Goal: Task Accomplishment & Management: Manage account settings

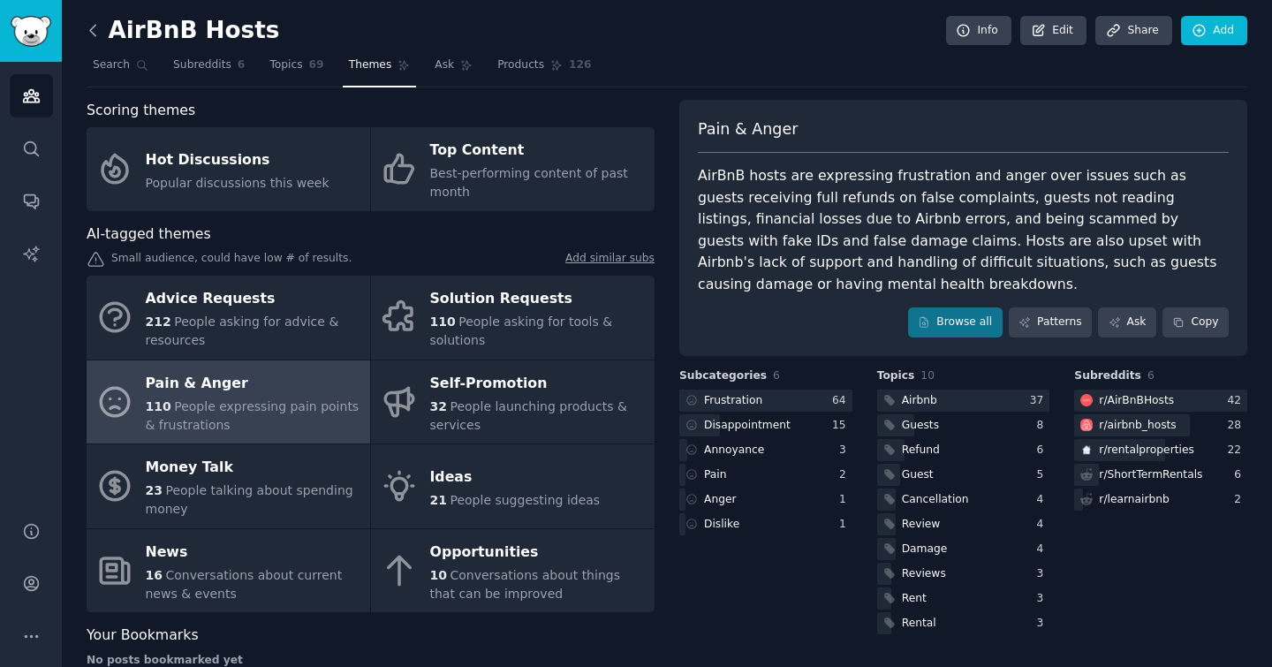
click at [95, 31] on icon at bounding box center [93, 30] width 19 height 19
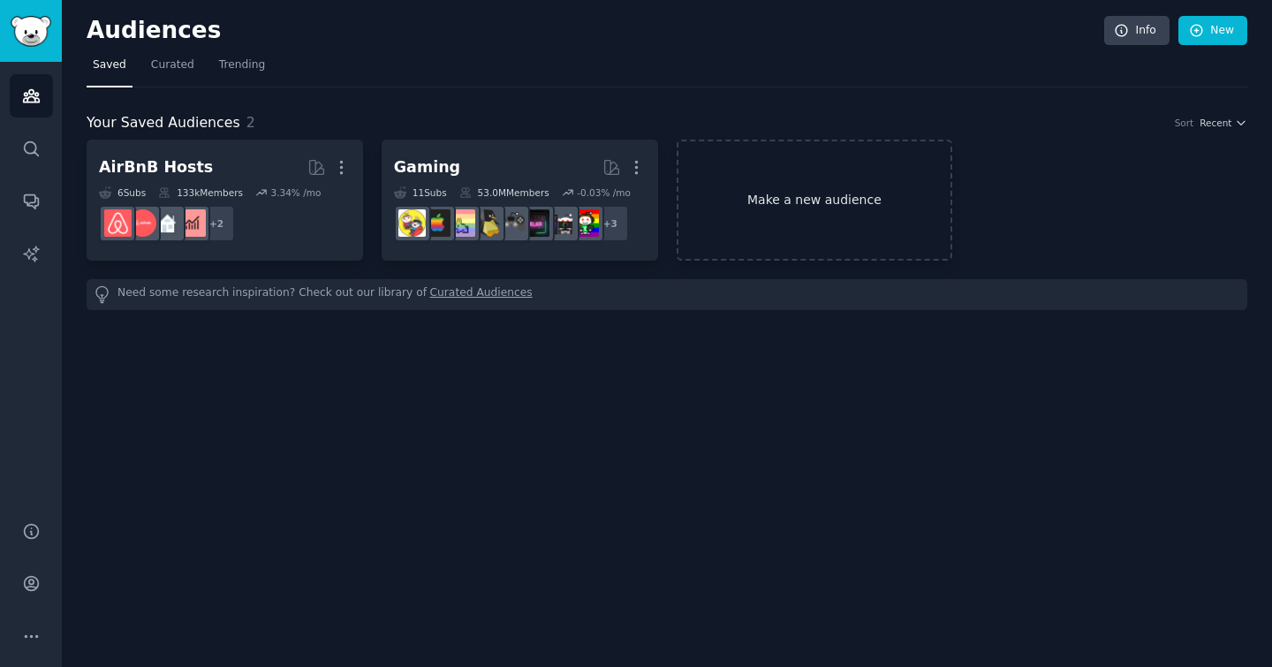
click at [810, 211] on link "Make a new audience" at bounding box center [815, 200] width 276 height 121
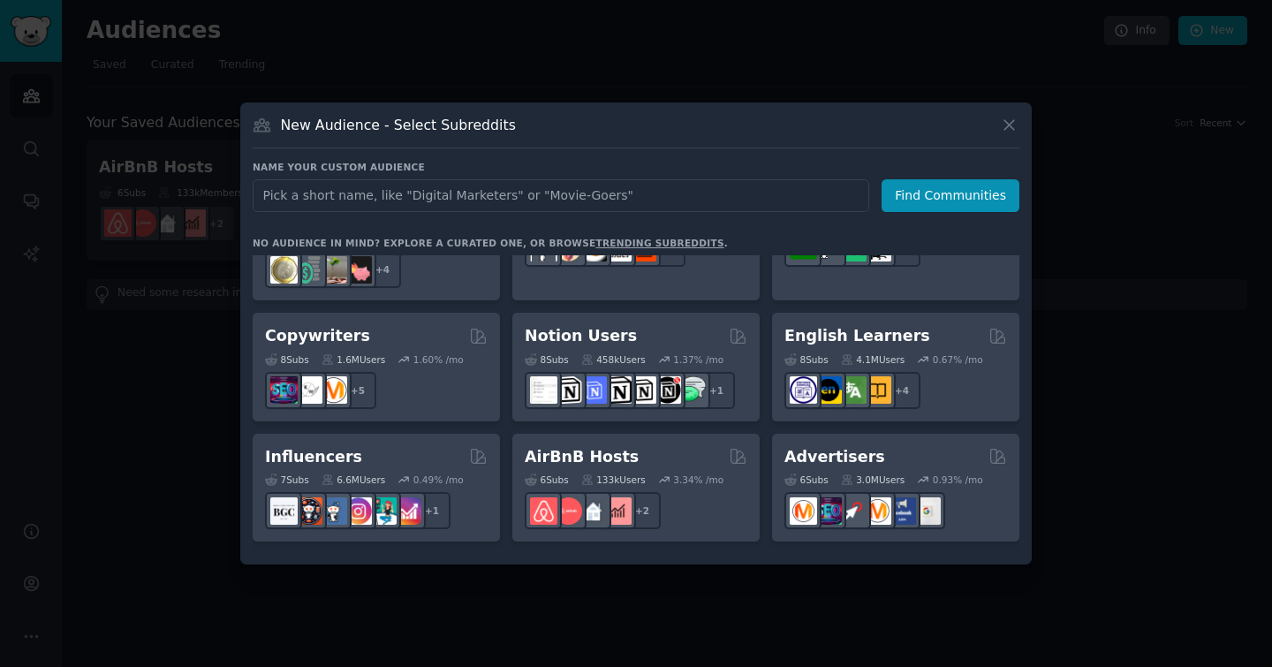
scroll to position [1379, 0]
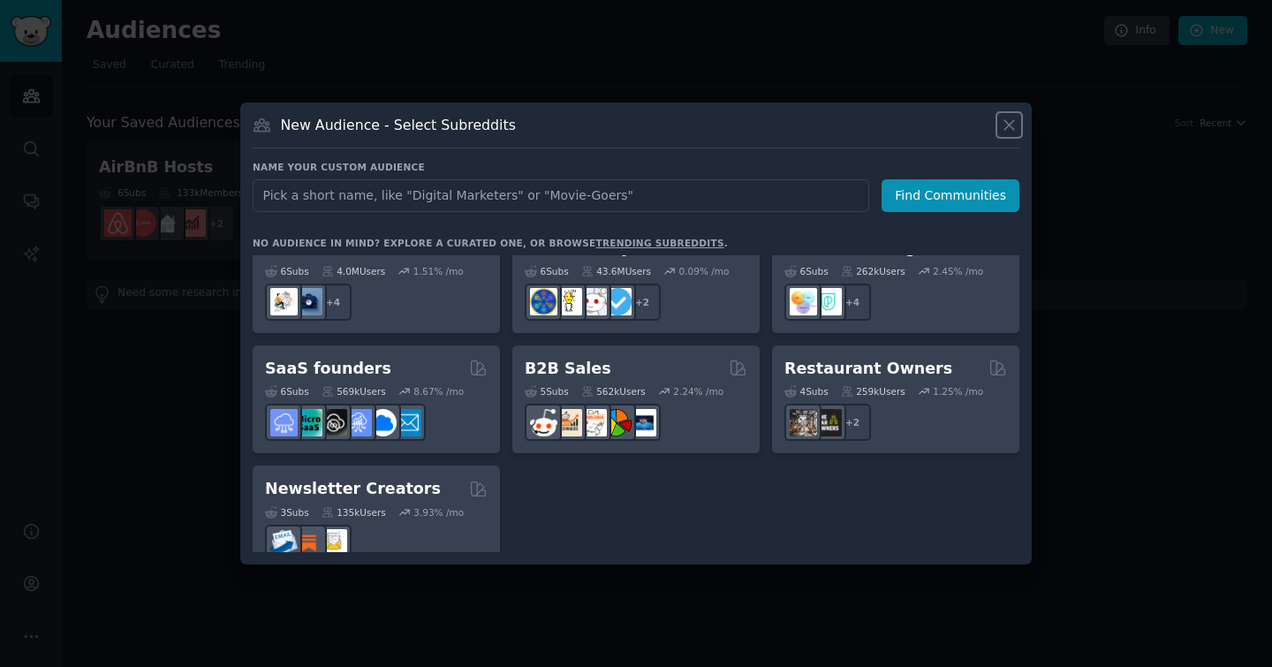
click at [1009, 128] on icon at bounding box center [1009, 125] width 19 height 19
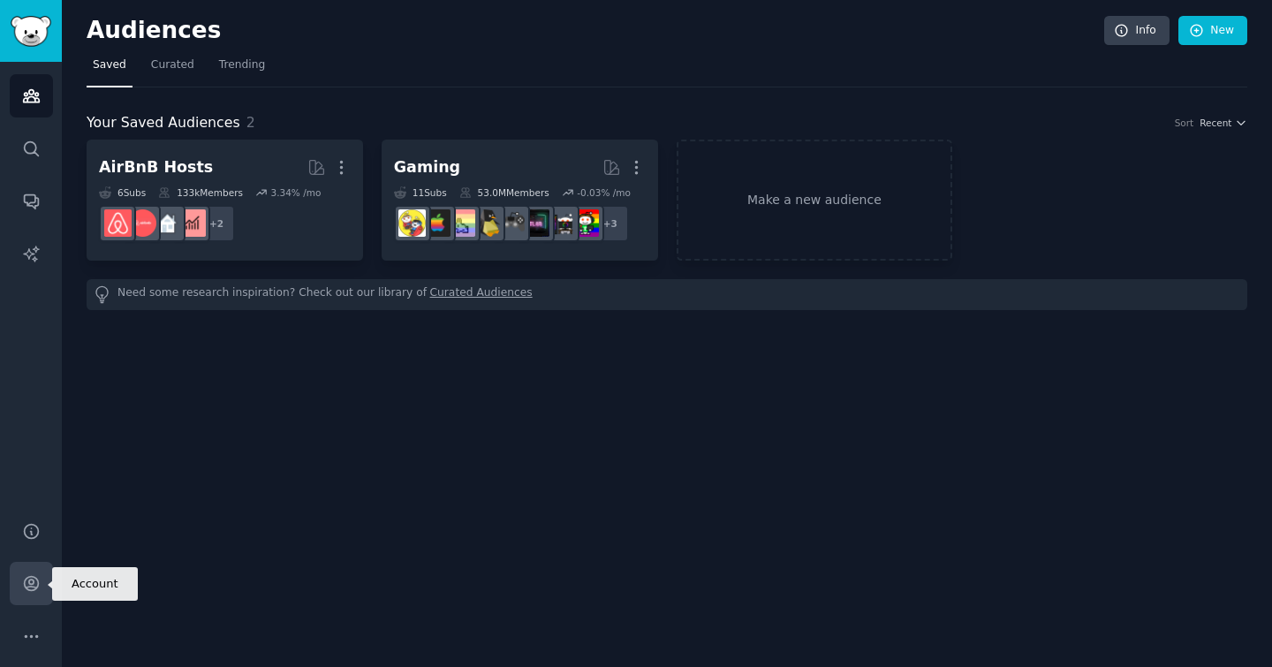
click at [27, 577] on icon "Sidebar" at bounding box center [31, 584] width 14 height 14
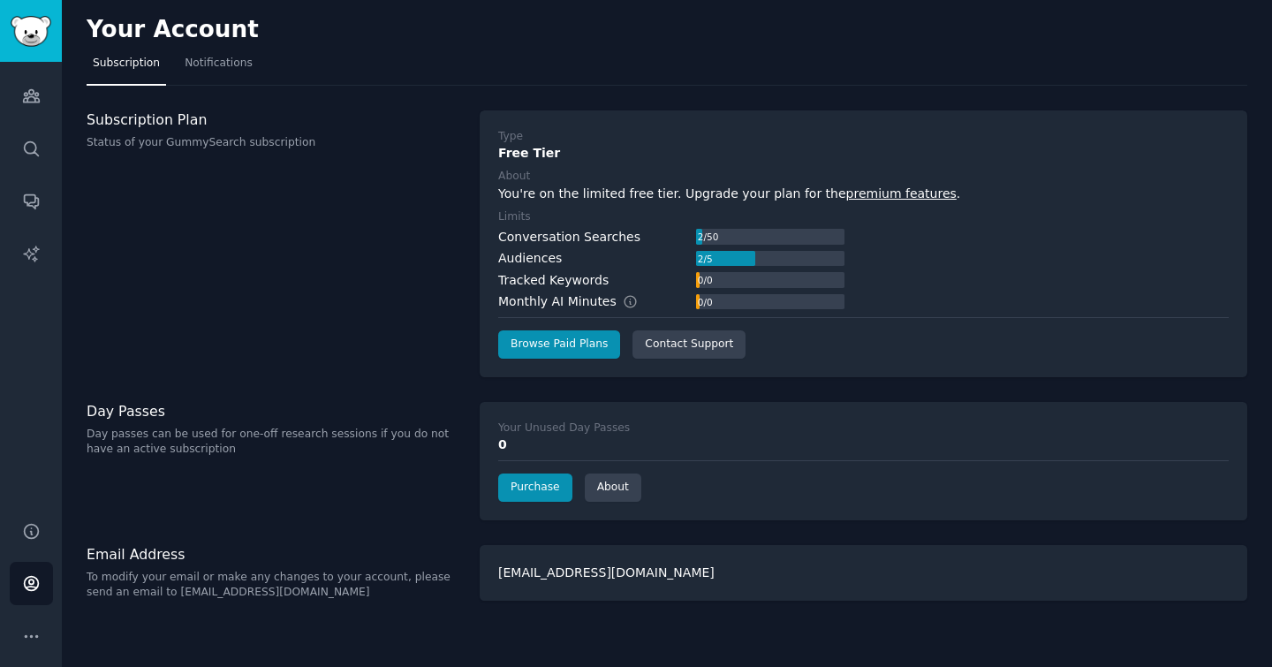
click at [617, 565] on div "[EMAIL_ADDRESS][DOMAIN_NAME]" at bounding box center [864, 573] width 768 height 56
click at [617, 566] on div "[EMAIL_ADDRESS][DOMAIN_NAME]" at bounding box center [864, 573] width 768 height 56
copy div "[EMAIL_ADDRESS][DOMAIN_NAME]"
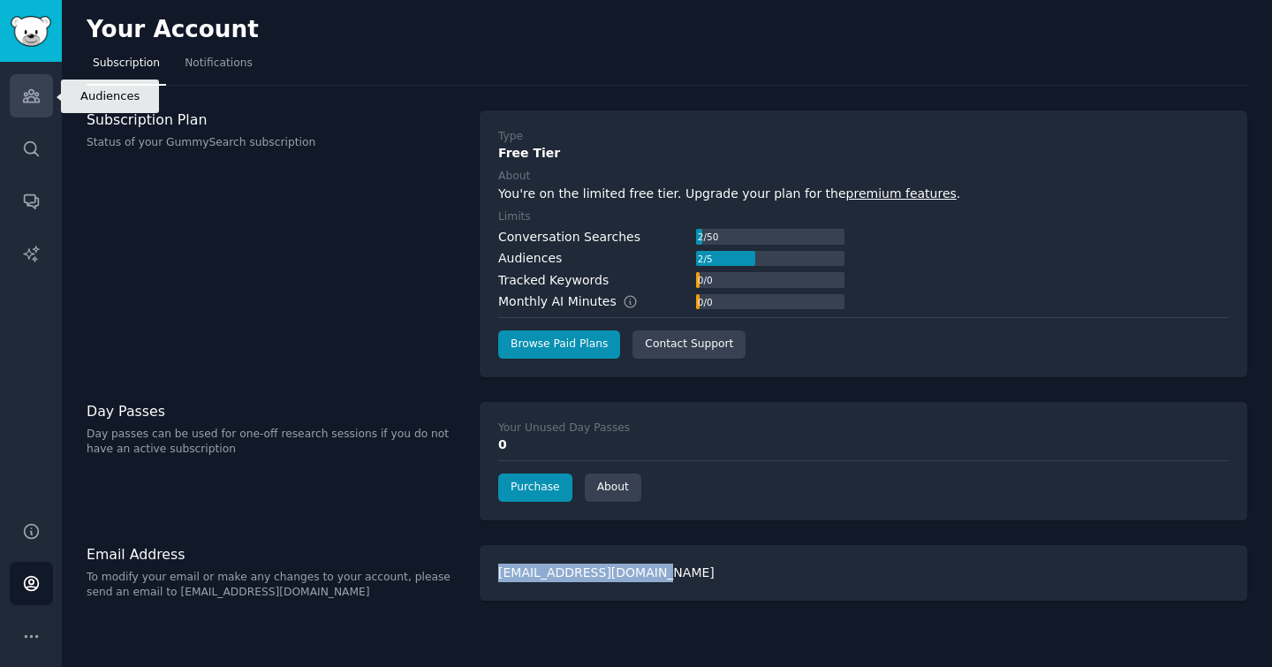
click at [22, 109] on link "Audiences" at bounding box center [31, 95] width 43 height 43
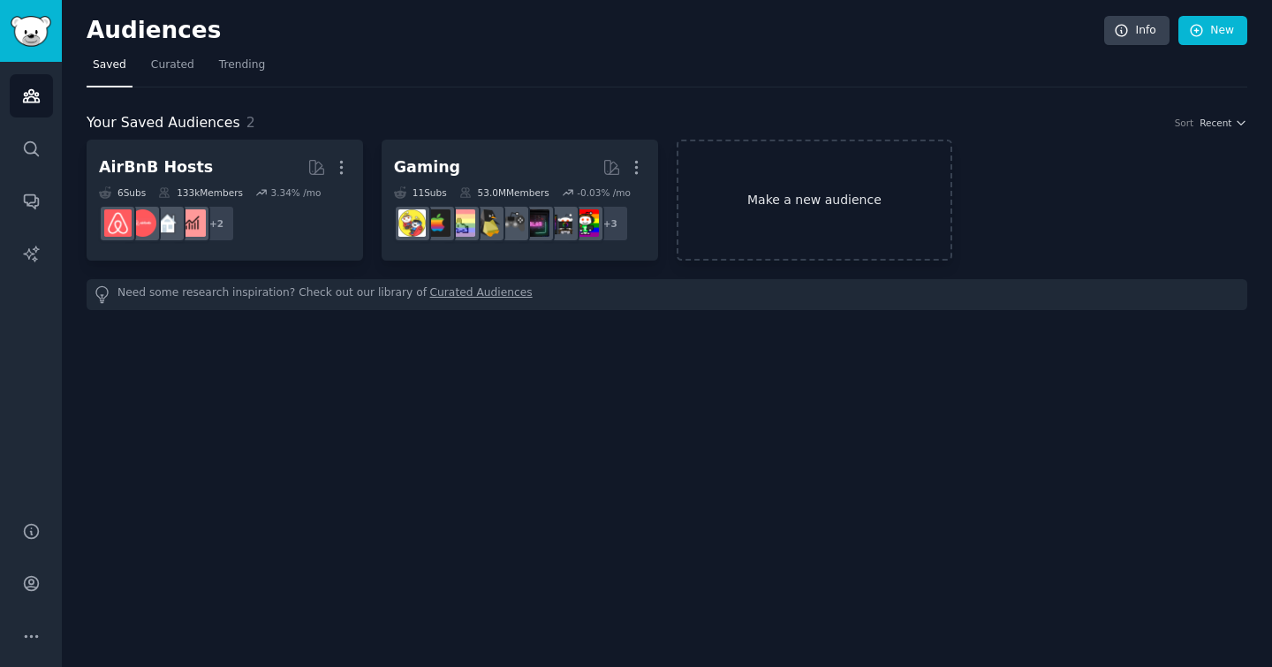
click at [782, 202] on link "Make a new audience" at bounding box center [815, 200] width 276 height 121
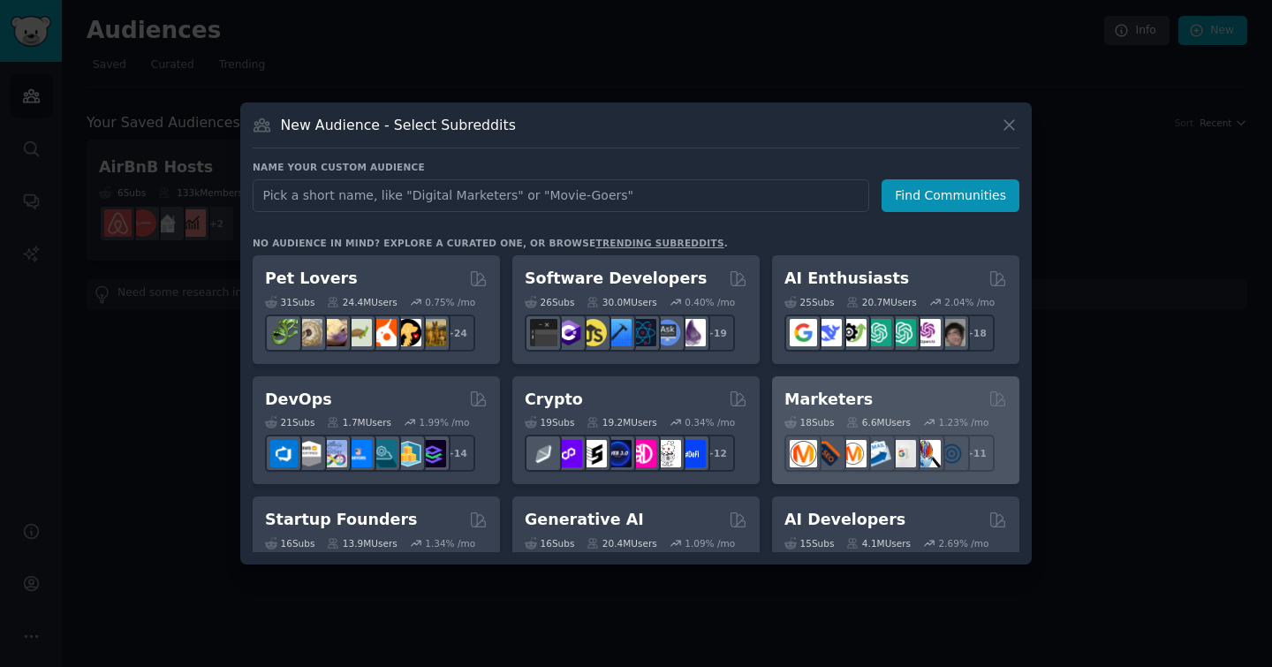
scroll to position [64, 0]
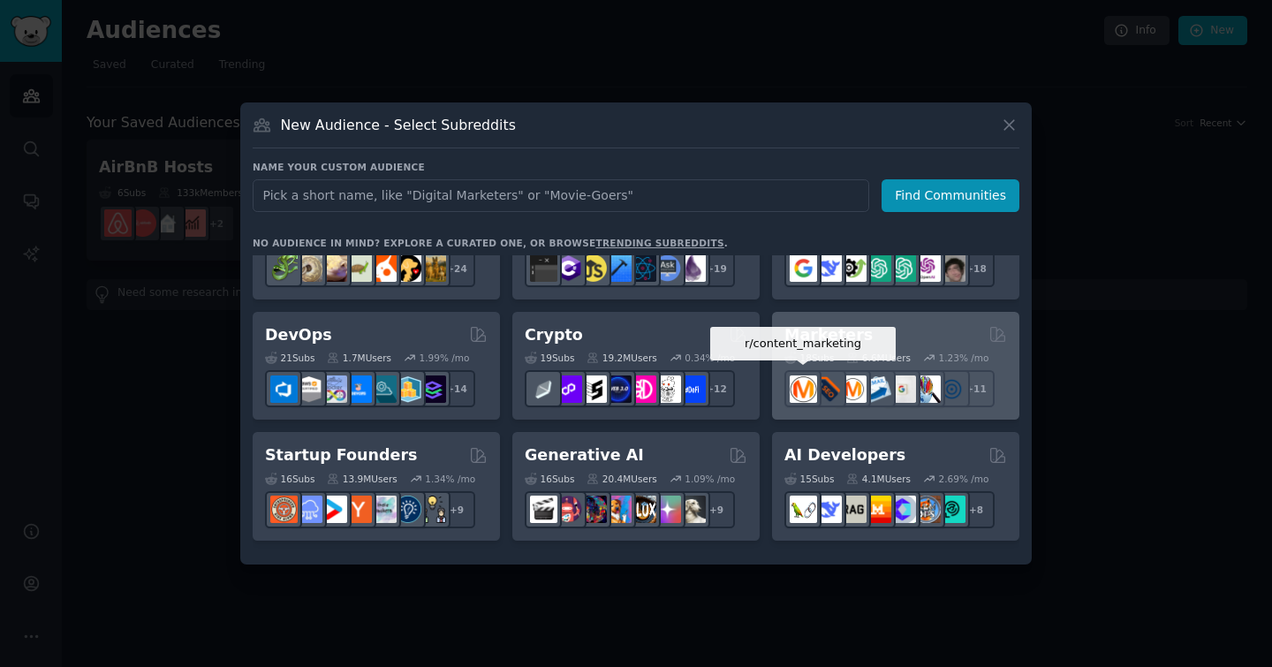
click at [809, 392] on img at bounding box center [803, 388] width 27 height 27
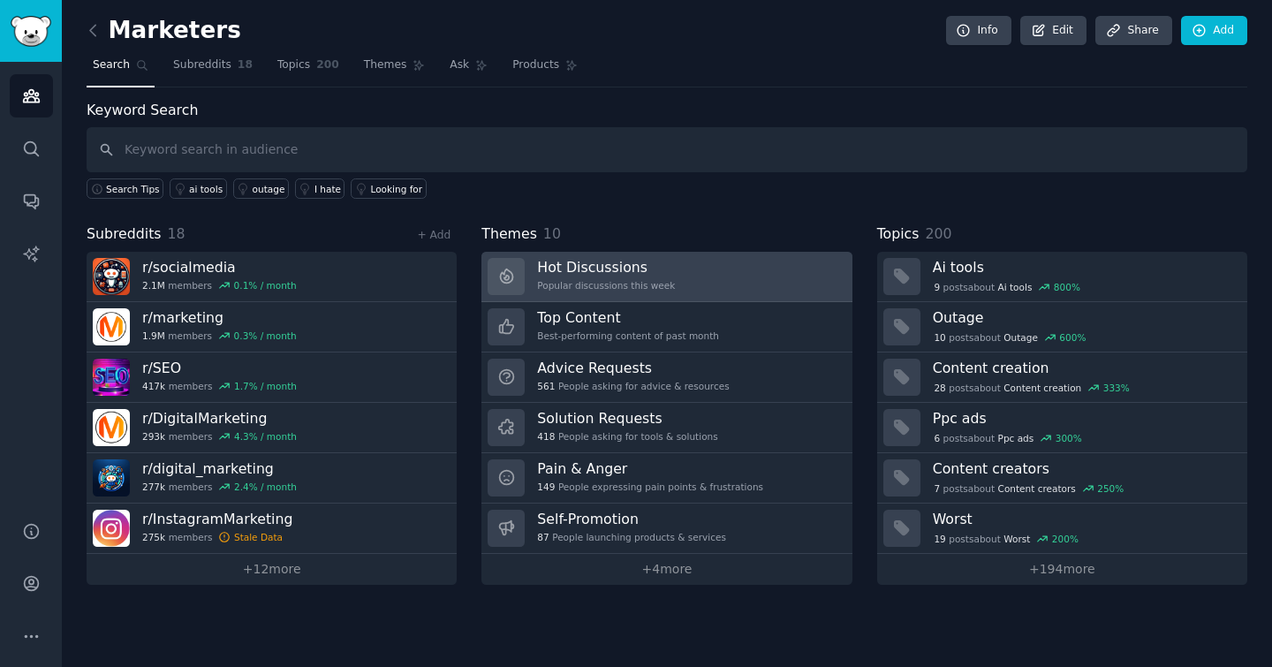
click at [687, 286] on link "Hot Discussions Popular discussions this week" at bounding box center [666, 277] width 370 height 50
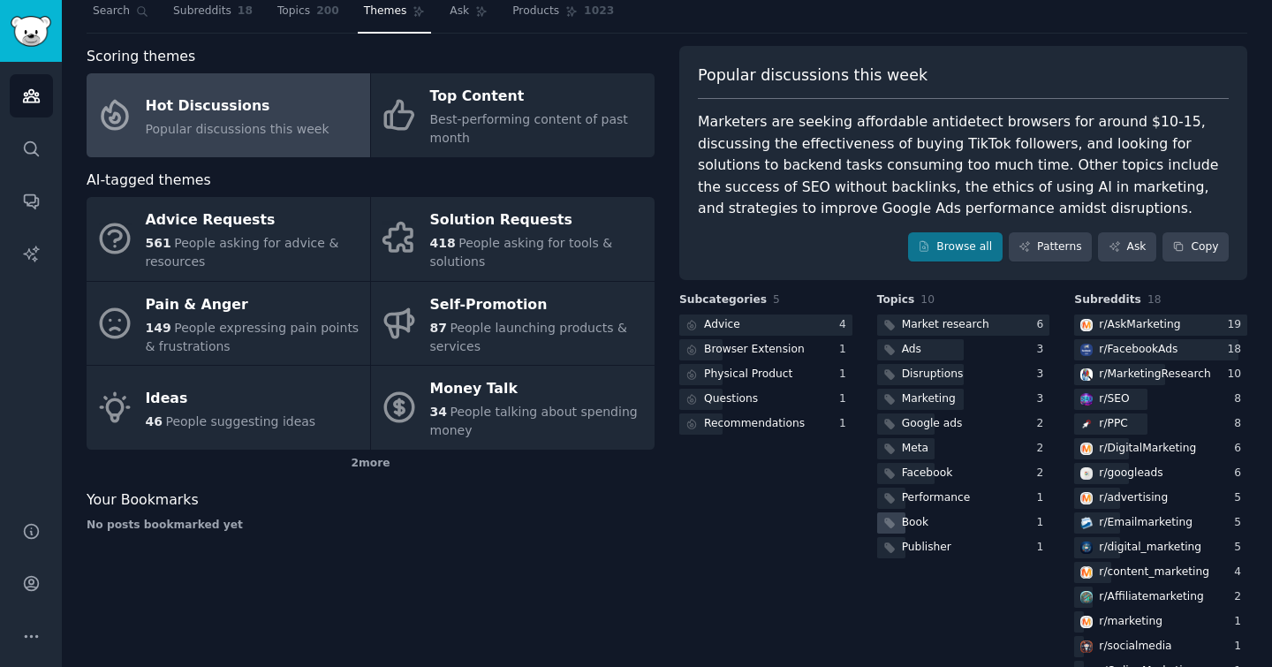
scroll to position [53, 0]
click at [800, 358] on div "Browser Extension" at bounding box center [765, 351] width 173 height 22
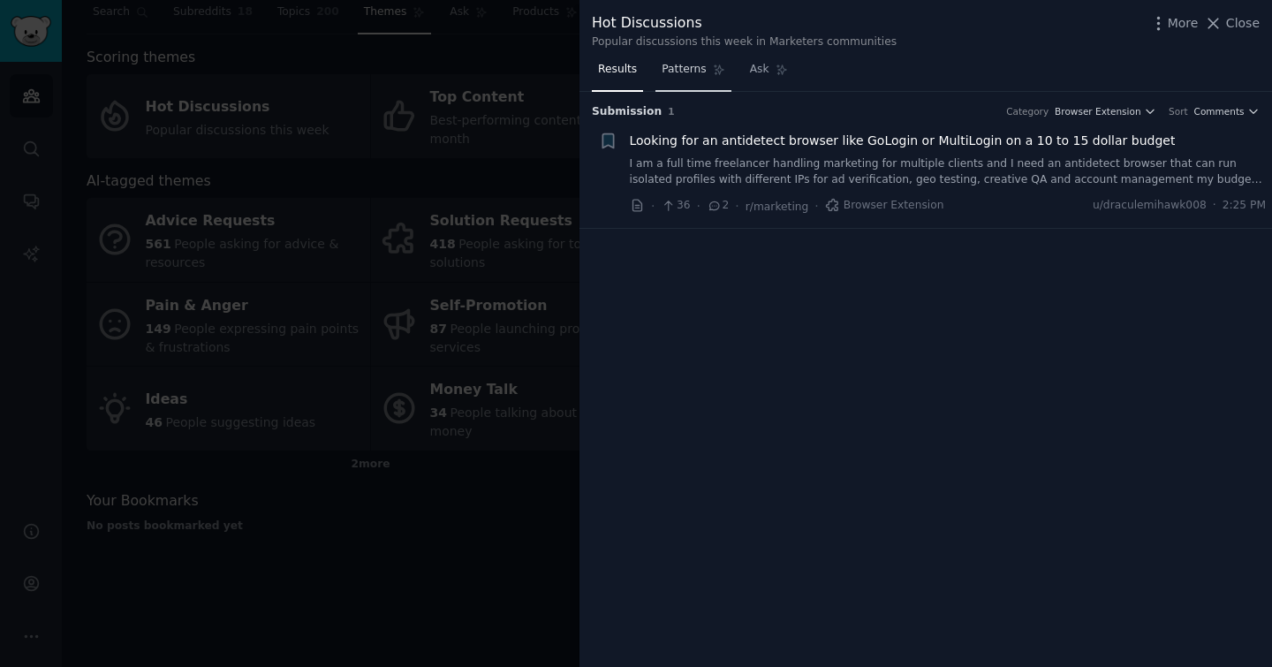
click at [684, 83] on link "Patterns" at bounding box center [692, 74] width 75 height 36
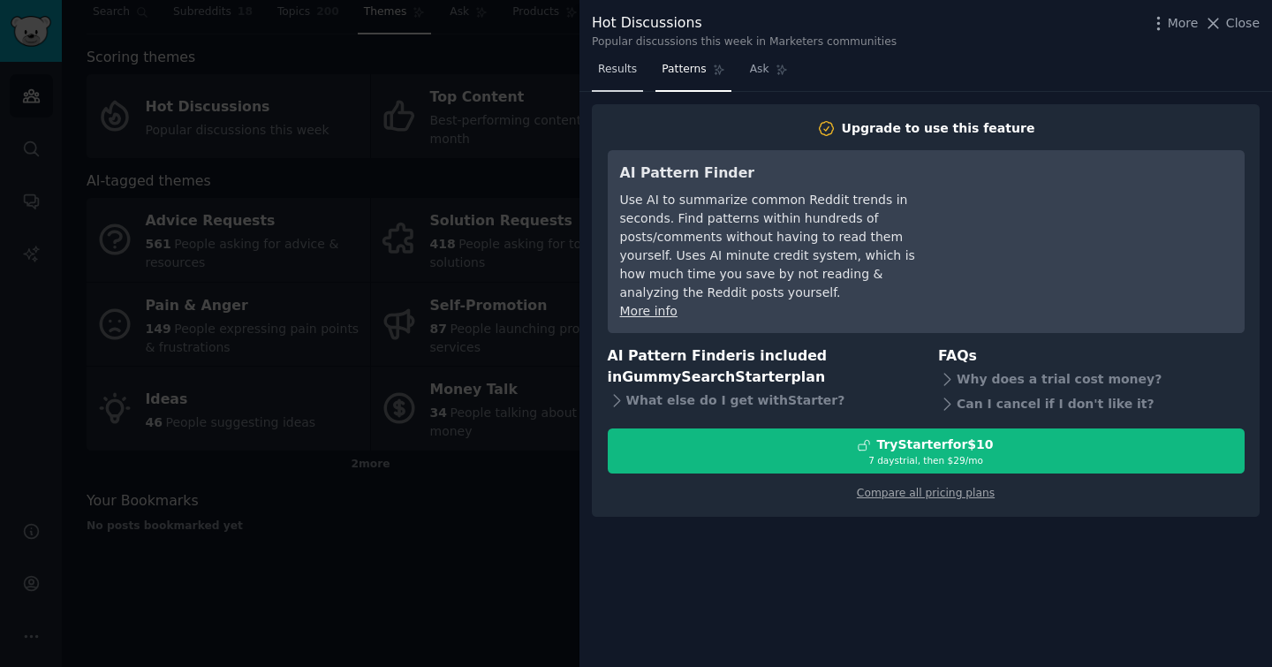
click at [625, 79] on link "Results" at bounding box center [617, 74] width 51 height 36
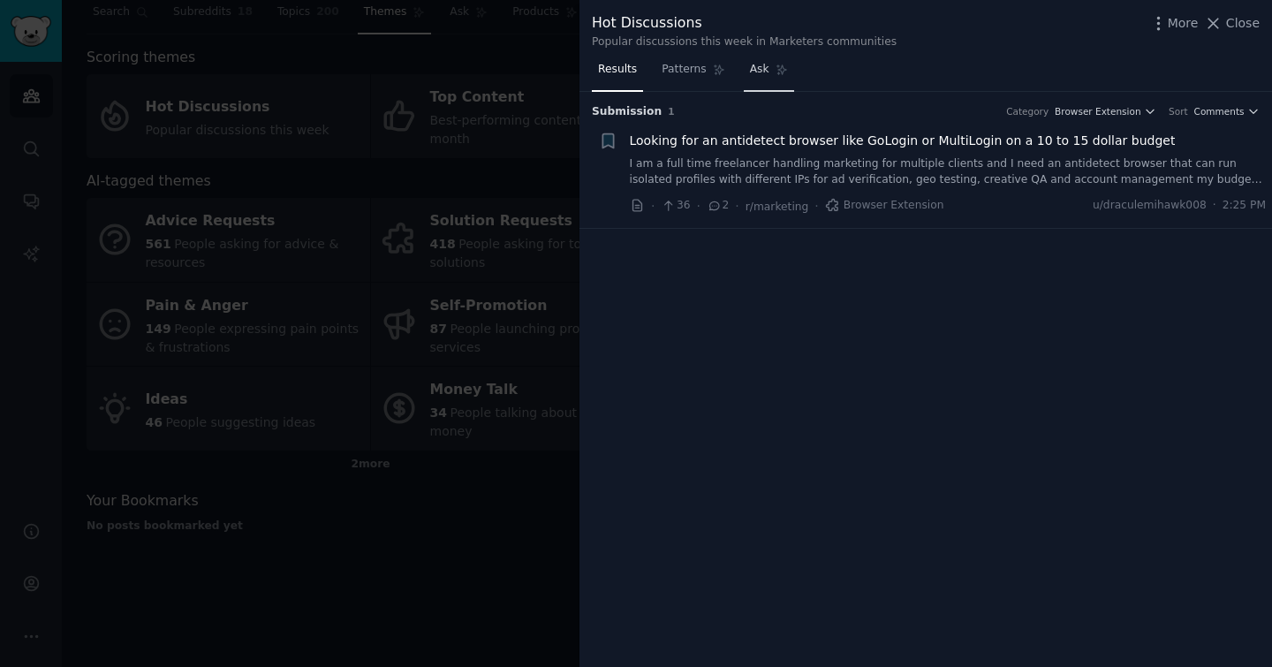
click at [762, 81] on link "Ask" at bounding box center [769, 74] width 50 height 36
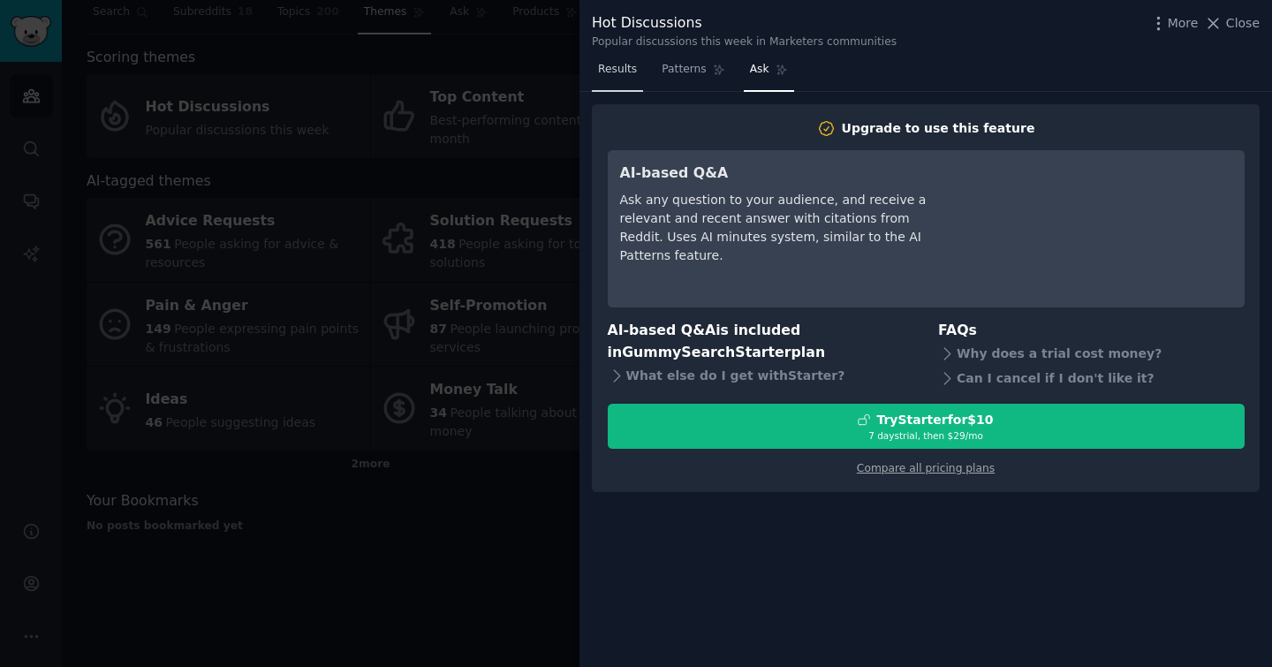
click at [613, 74] on span "Results" at bounding box center [617, 70] width 39 height 16
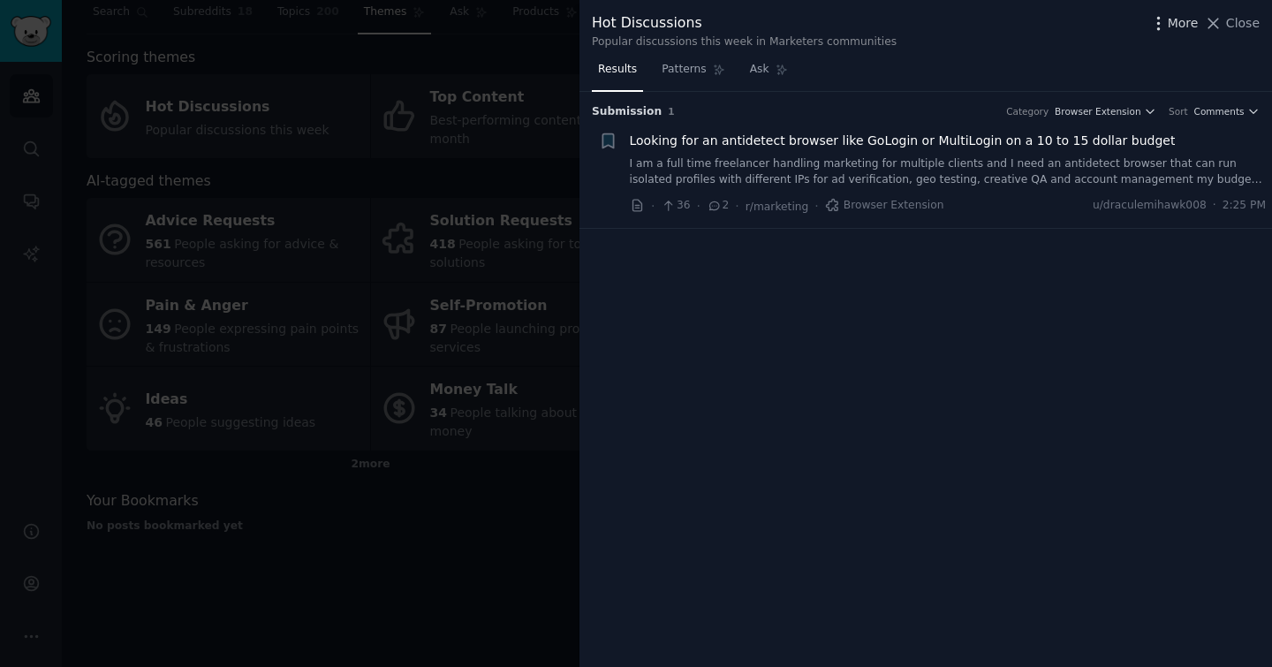
click at [1186, 23] on span "More" at bounding box center [1183, 23] width 31 height 19
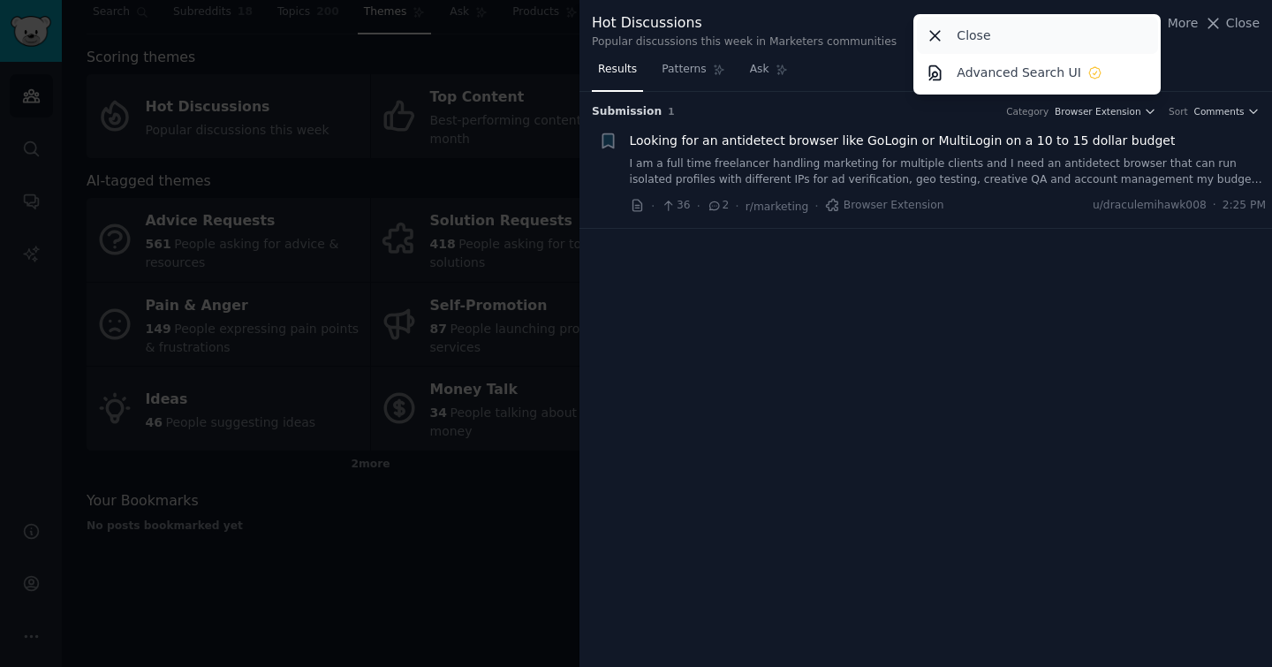
click at [1127, 40] on div "Close" at bounding box center [1037, 35] width 241 height 37
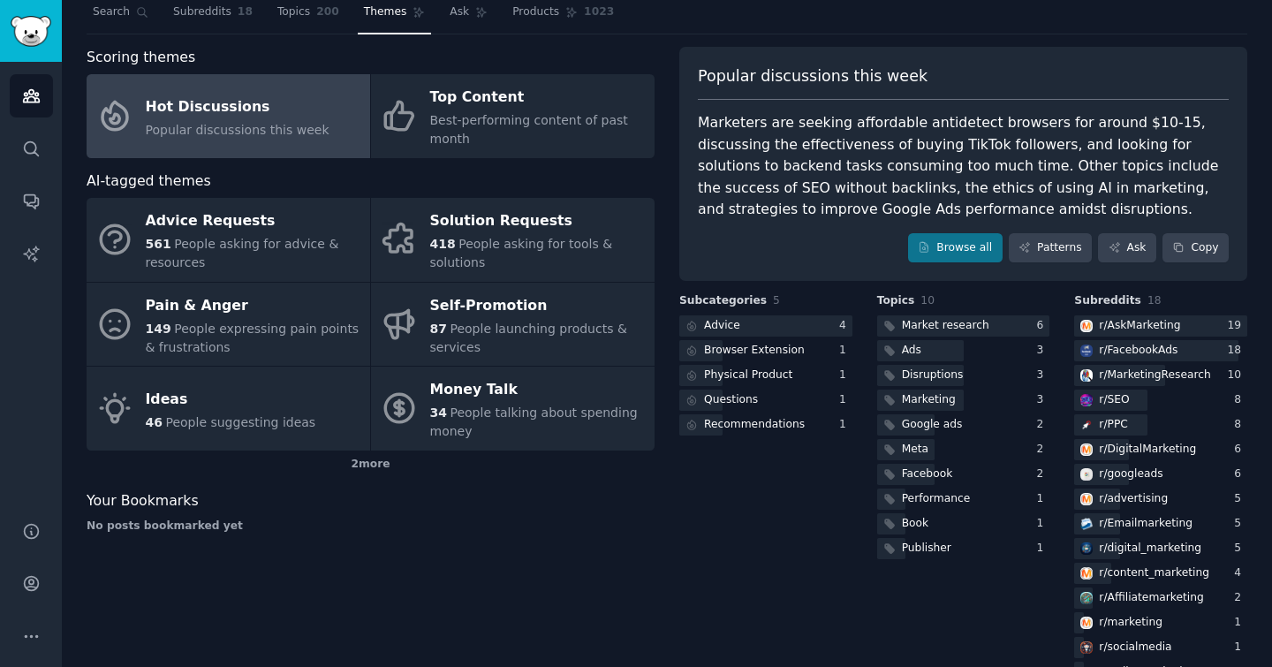
scroll to position [104, 0]
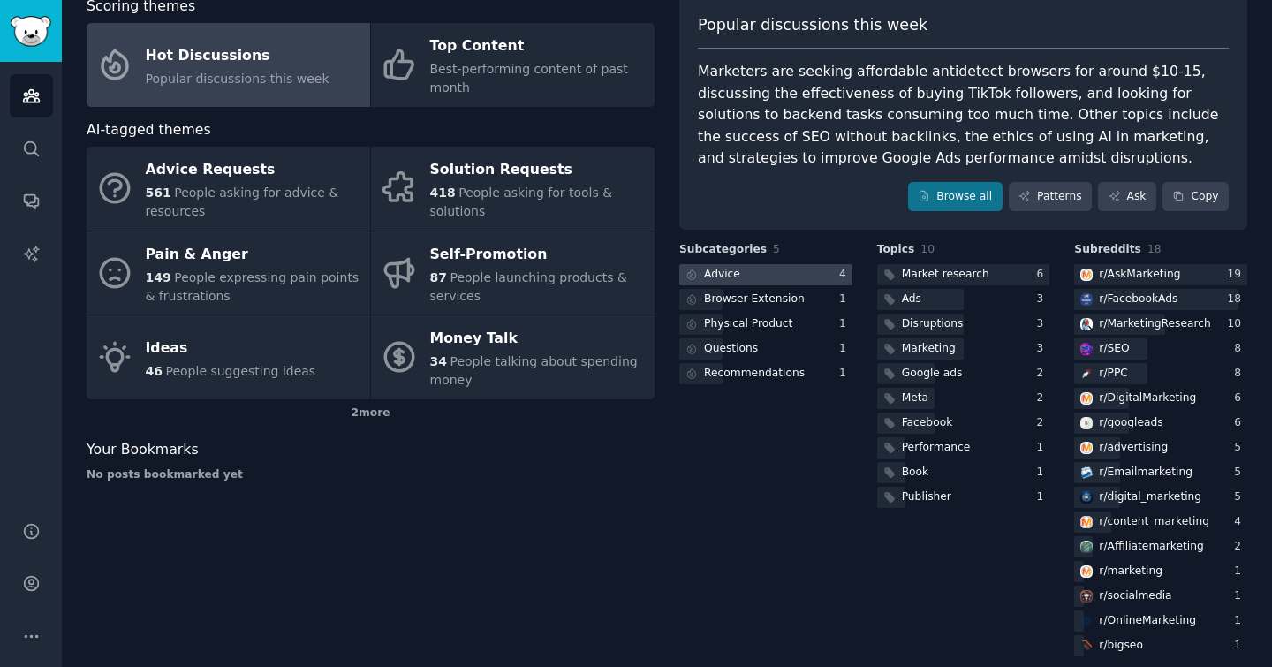
click at [804, 276] on div at bounding box center [765, 275] width 173 height 22
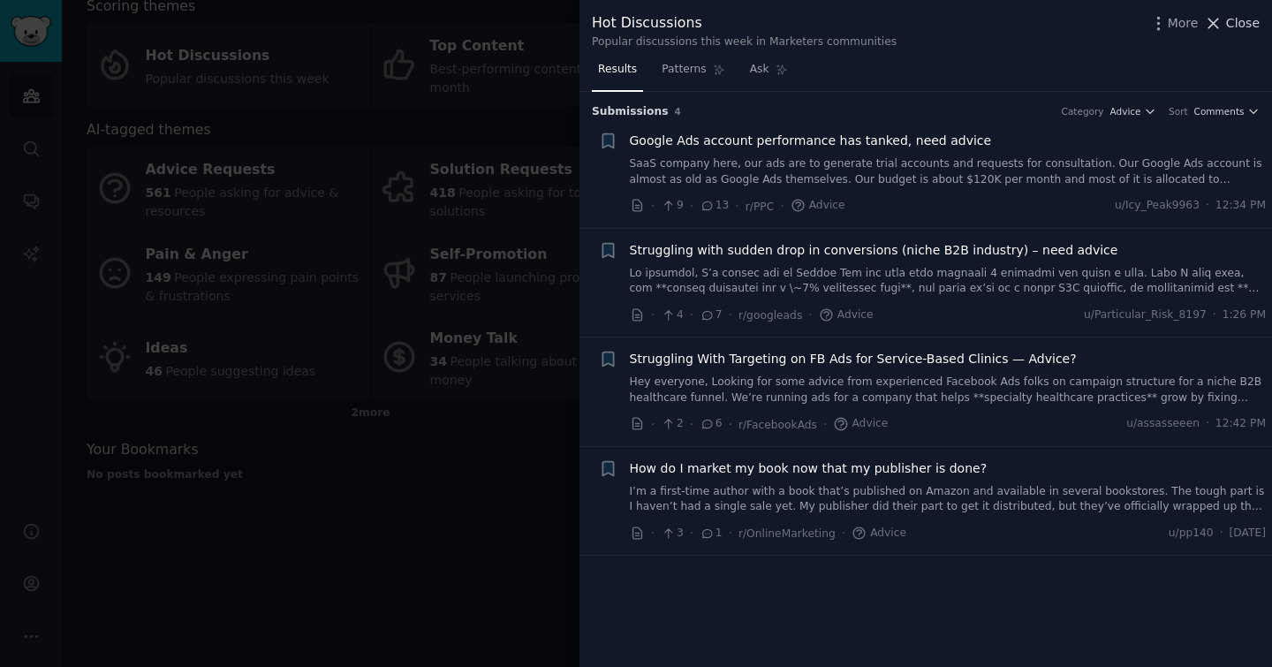
click at [1253, 27] on span "Close" at bounding box center [1243, 23] width 34 height 19
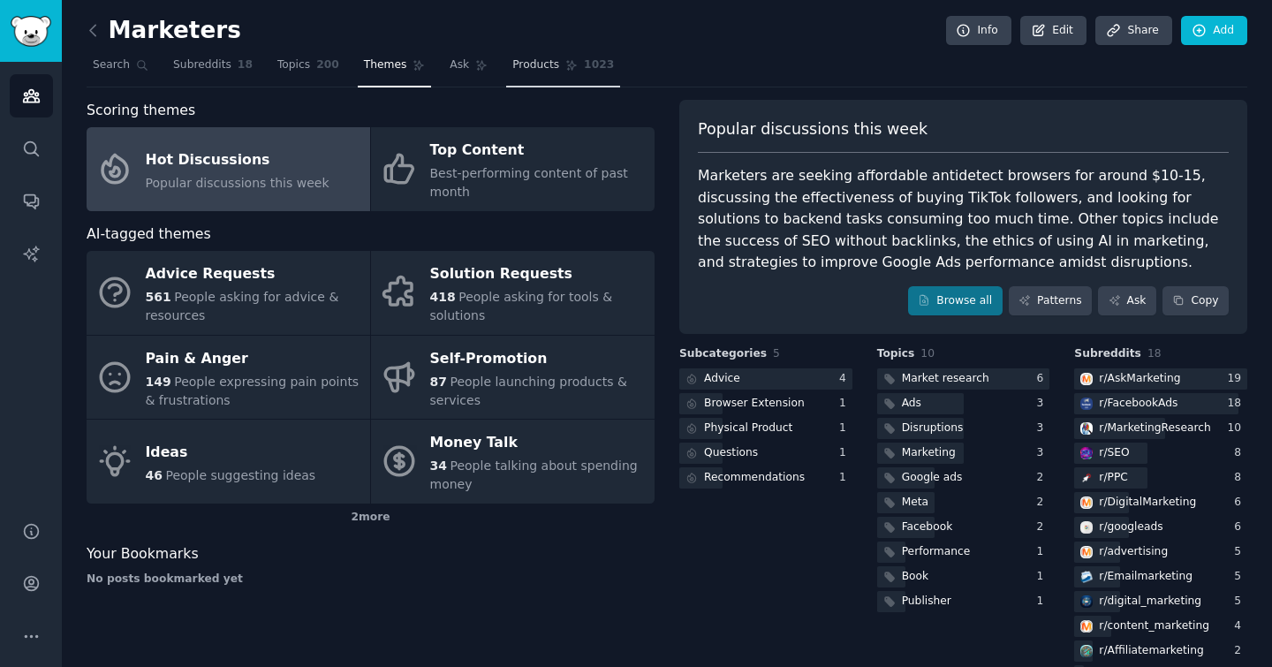
click at [543, 79] on link "Products 1023" at bounding box center [563, 69] width 114 height 36
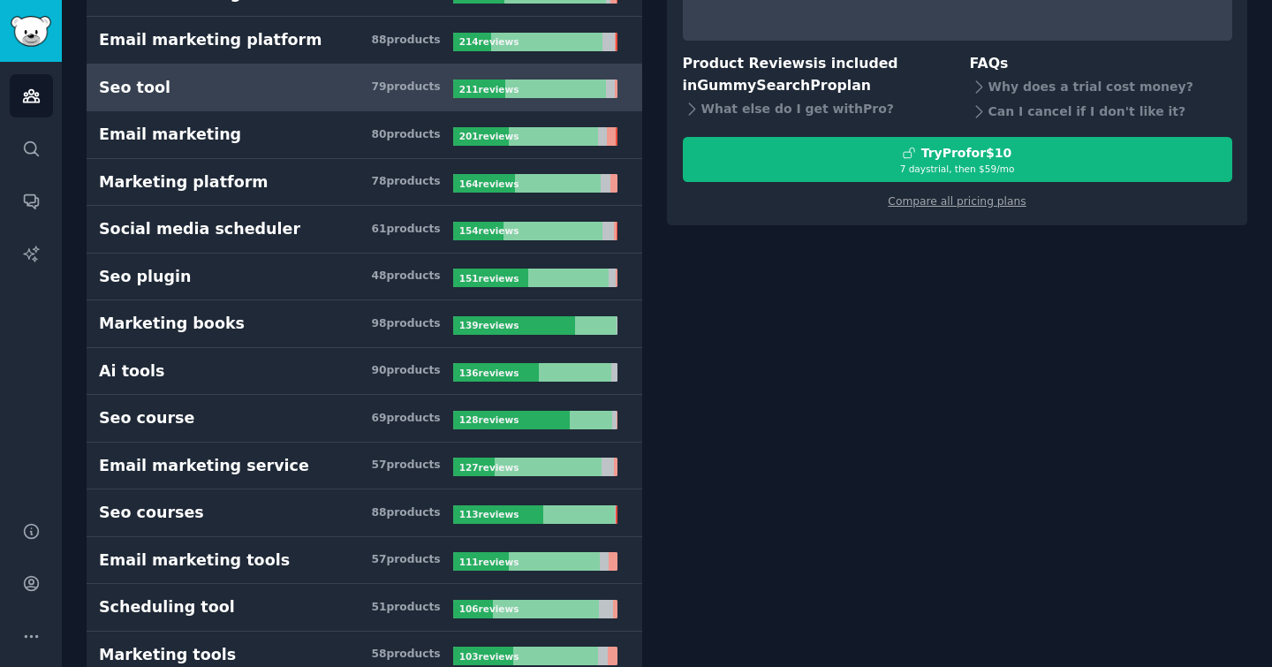
scroll to position [263, 0]
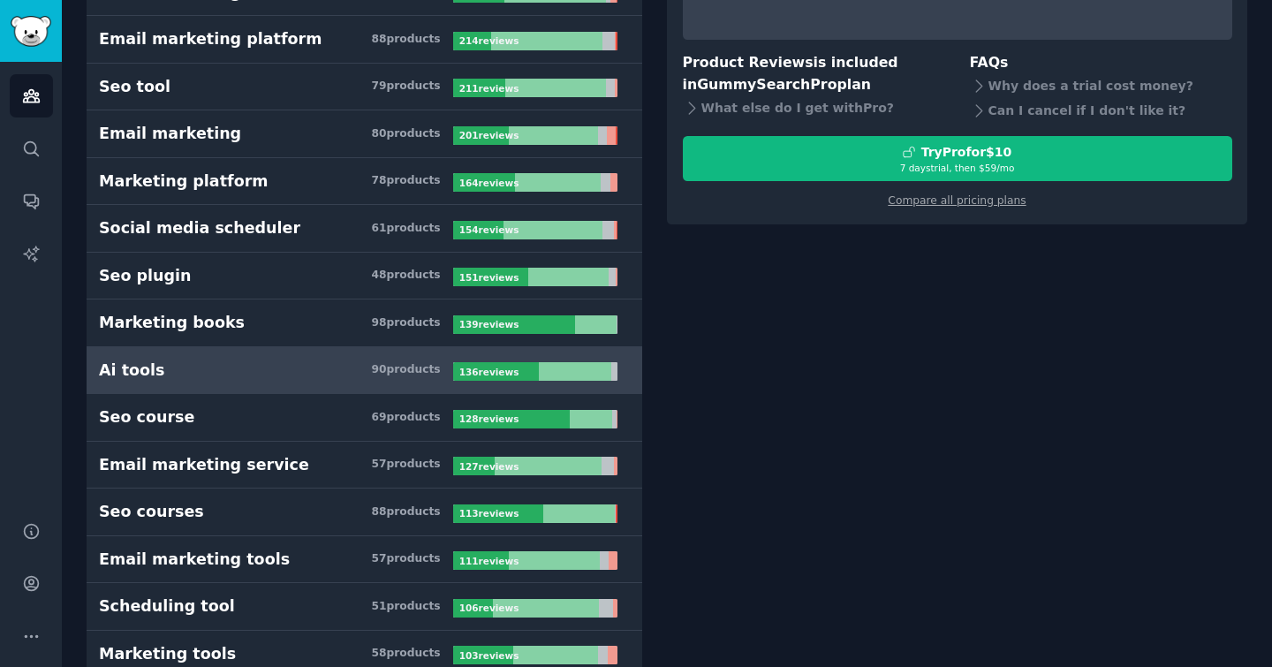
click at [372, 366] on h3 "Ai tools 90 product s" at bounding box center [276, 371] width 354 height 22
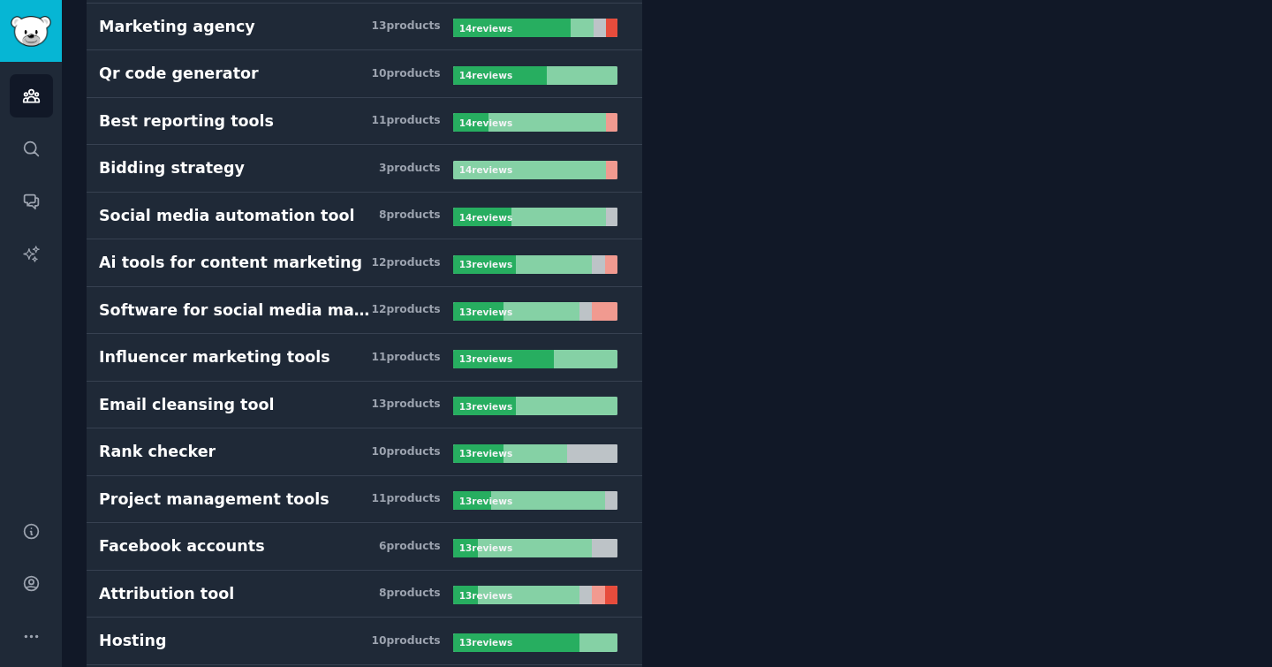
scroll to position [10920, 0]
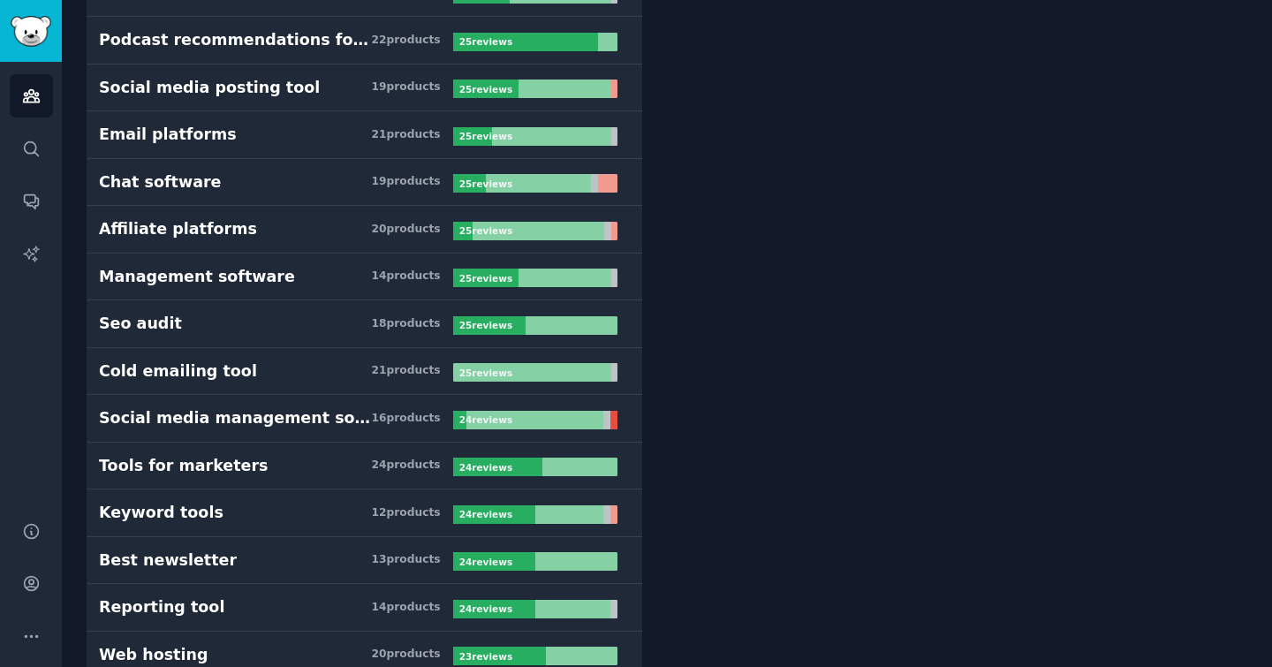
scroll to position [6249, 0]
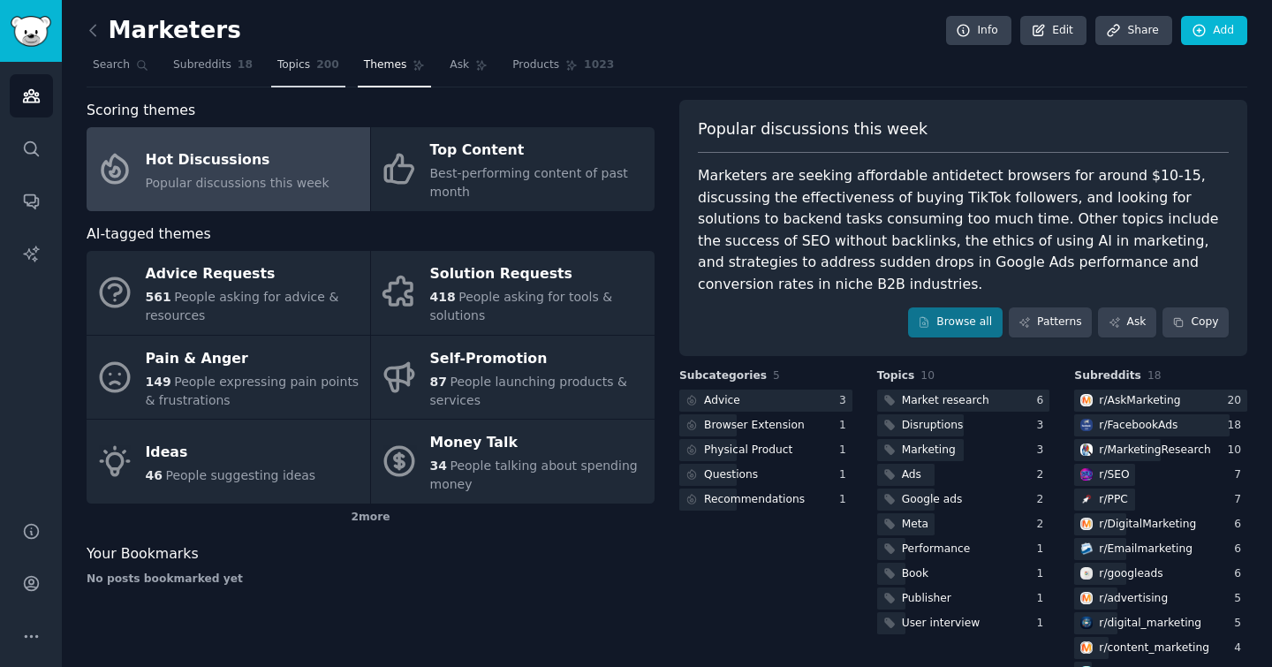
click at [282, 75] on link "Topics 200" at bounding box center [308, 69] width 74 height 36
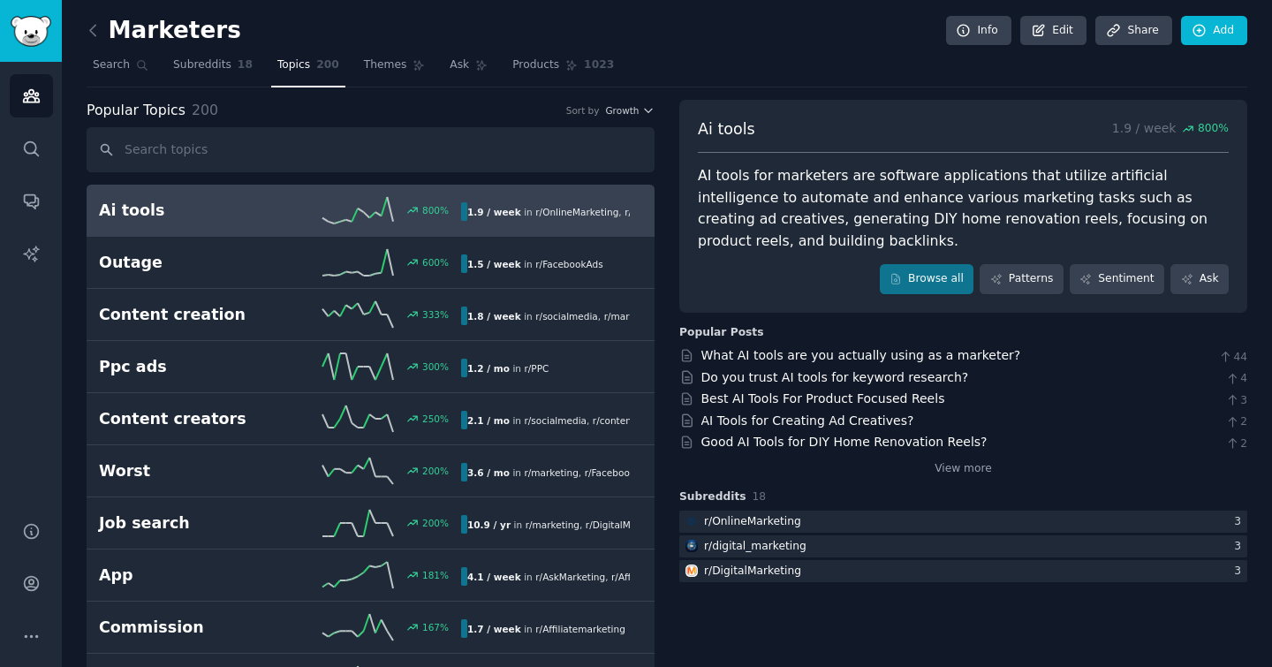
click at [89, 32] on icon at bounding box center [93, 30] width 19 height 19
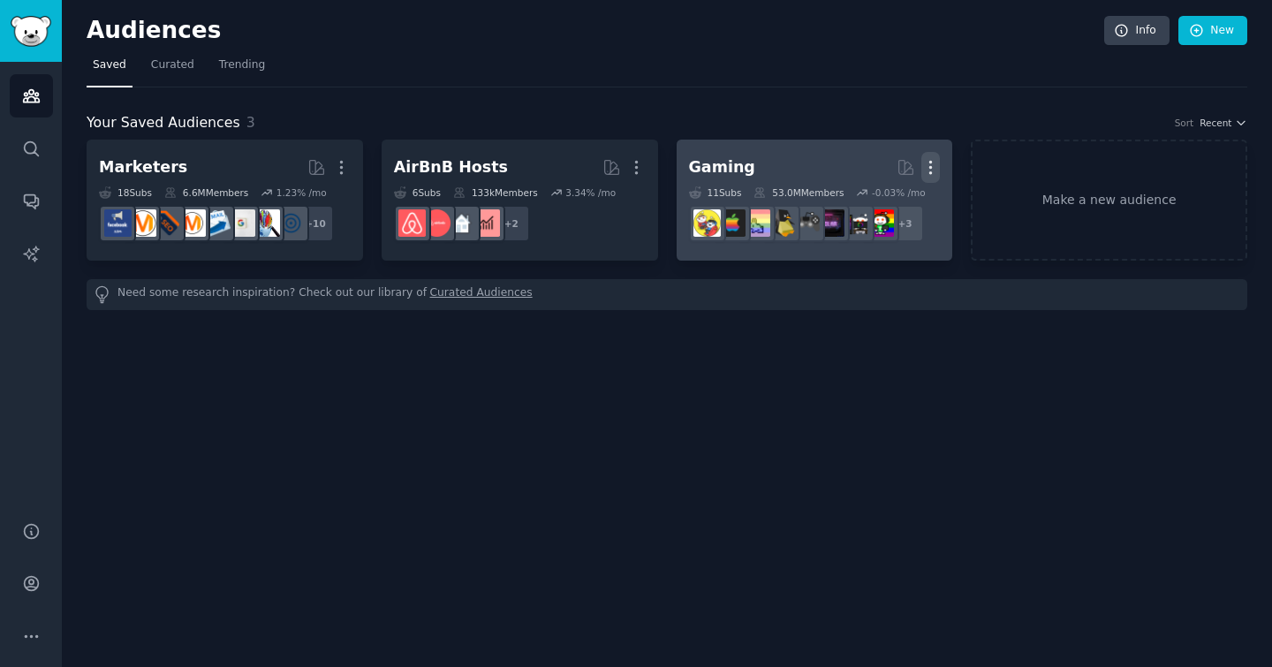
click at [935, 163] on icon "button" at bounding box center [930, 167] width 19 height 19
click at [889, 206] on p "Delete" at bounding box center [882, 204] width 41 height 19
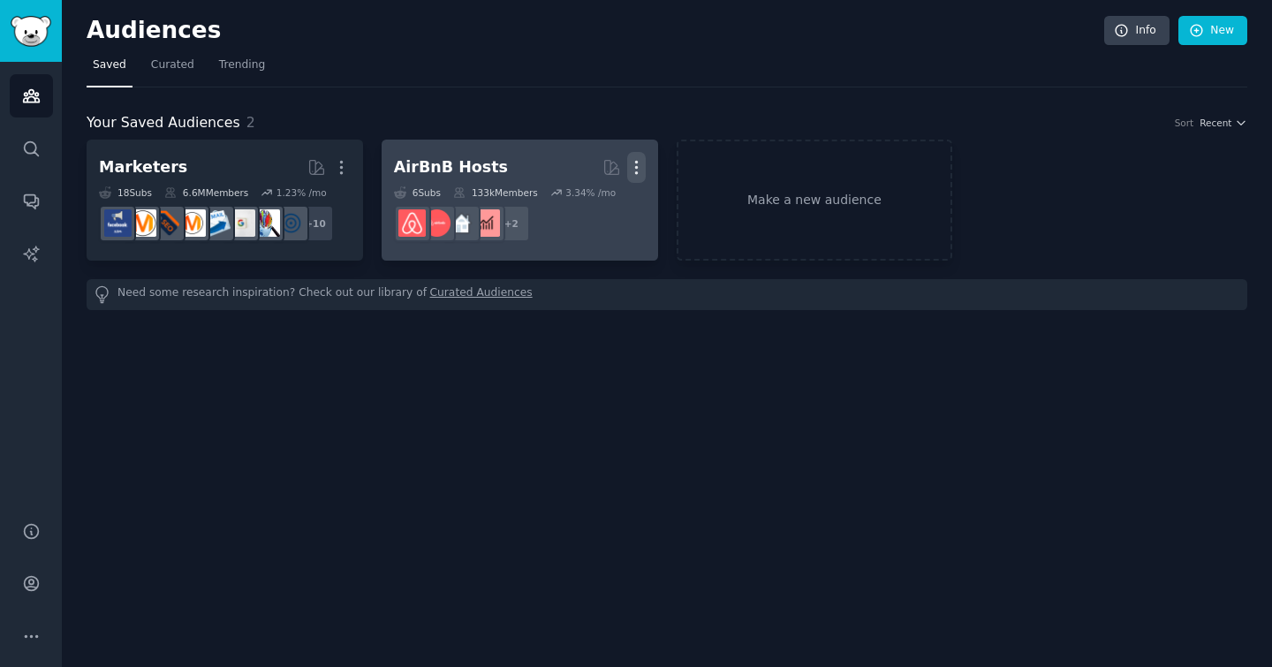
click at [641, 161] on icon "button" at bounding box center [636, 167] width 19 height 19
click at [580, 200] on p "Delete" at bounding box center [588, 204] width 41 height 19
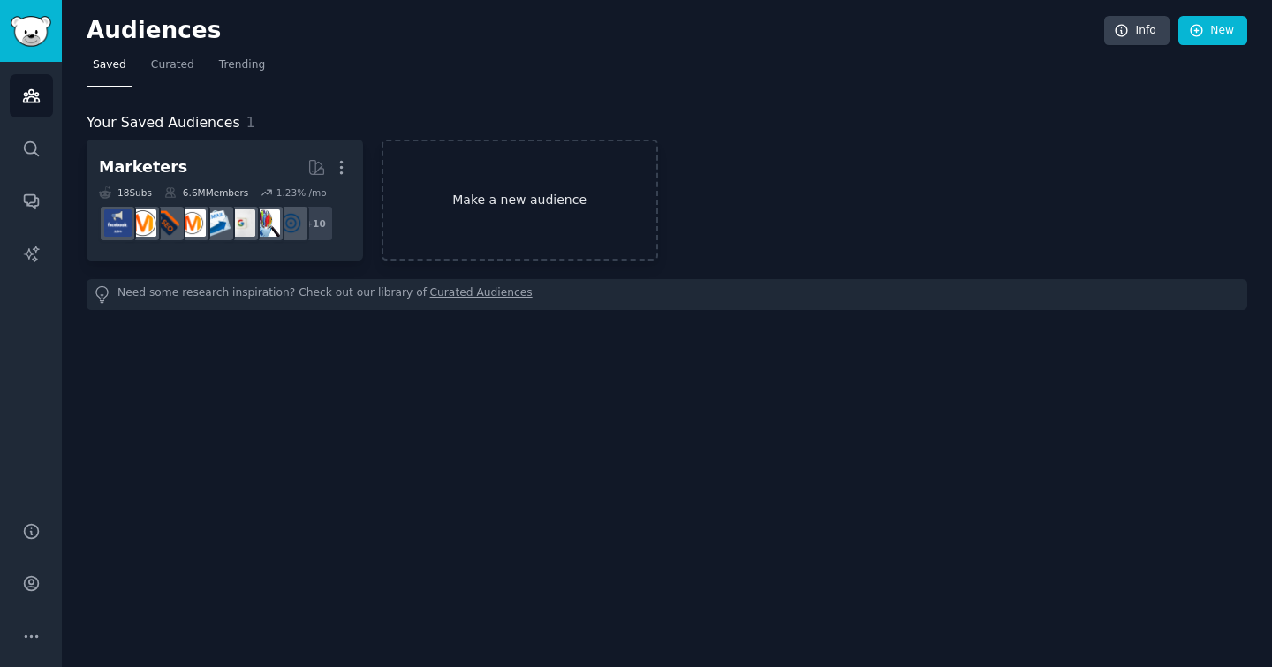
click at [546, 204] on link "Make a new audience" at bounding box center [520, 200] width 276 height 121
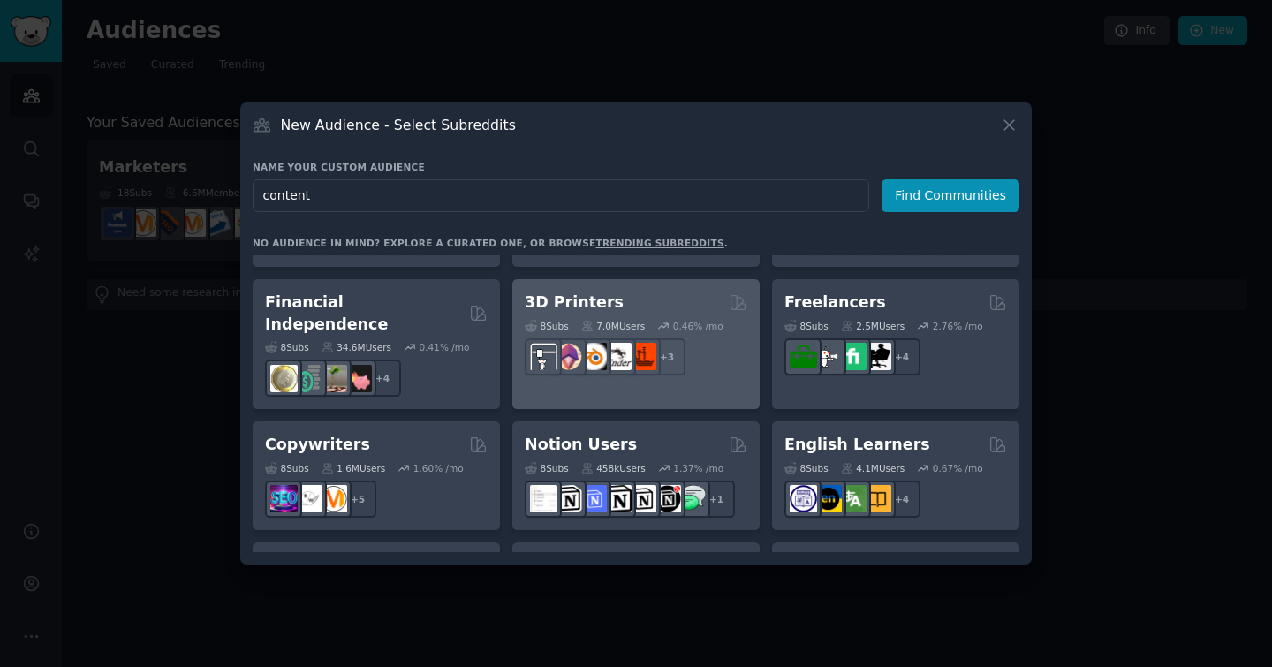
scroll to position [1000, 0]
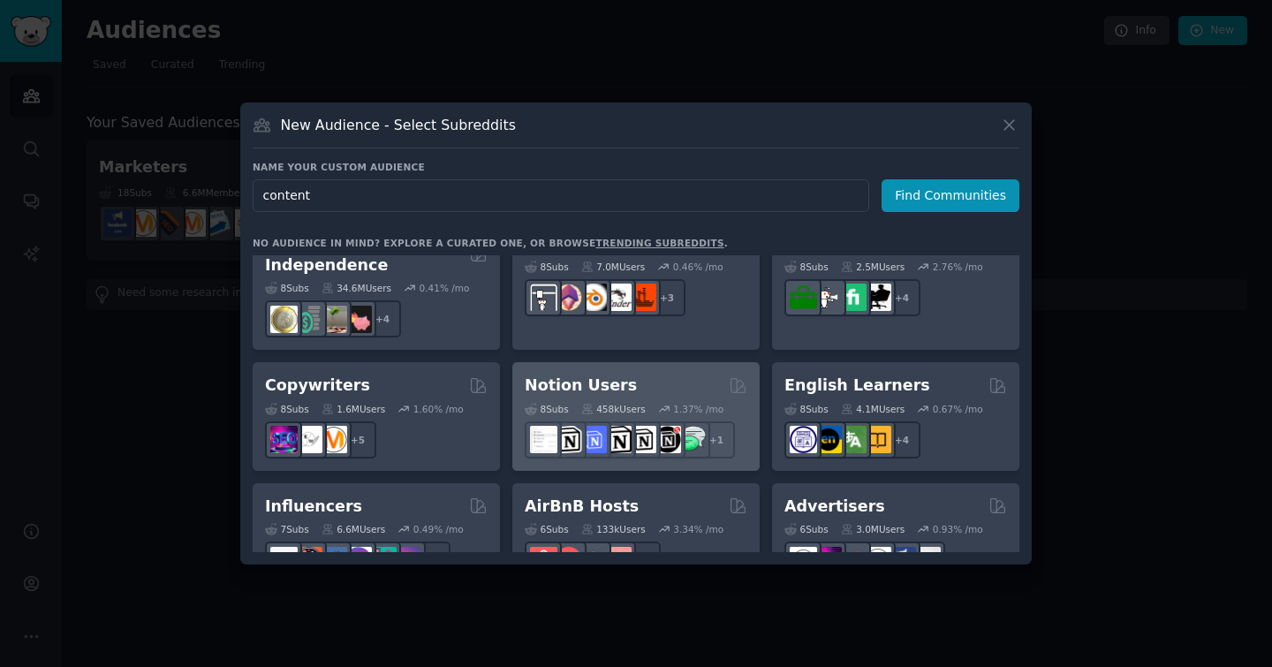
type input "content"
click at [559, 375] on h2 "Notion Users" at bounding box center [581, 386] width 112 height 22
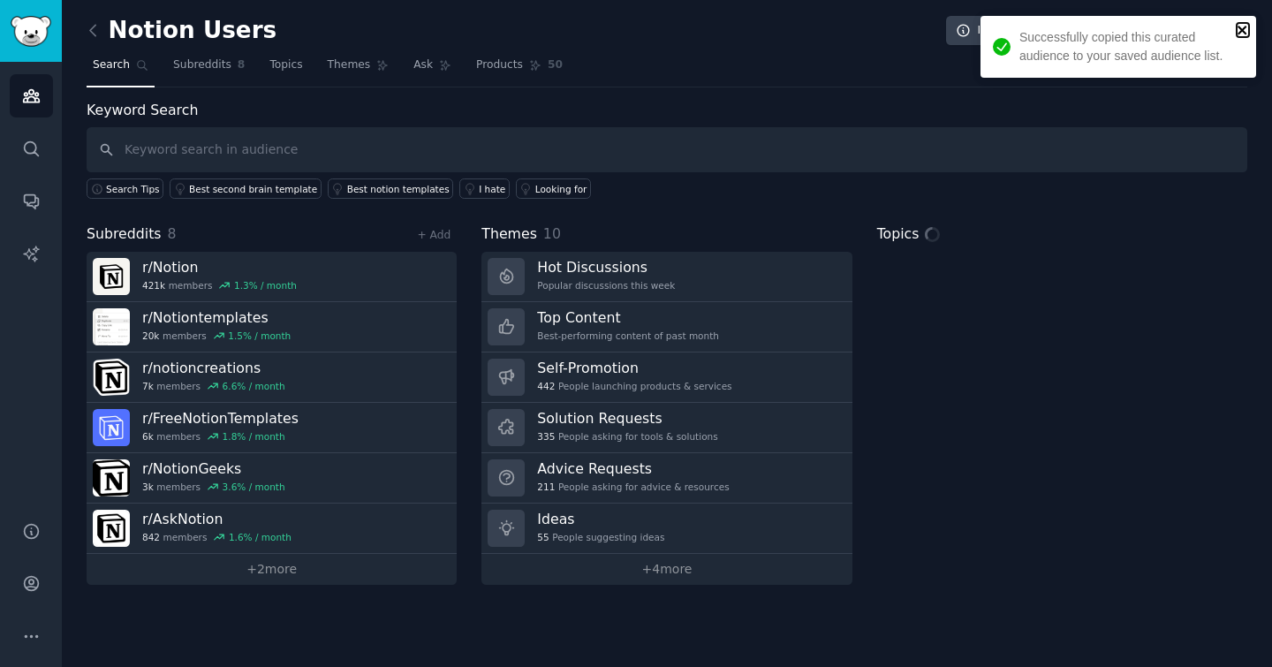
click at [1245, 32] on icon "close" at bounding box center [1243, 30] width 12 height 14
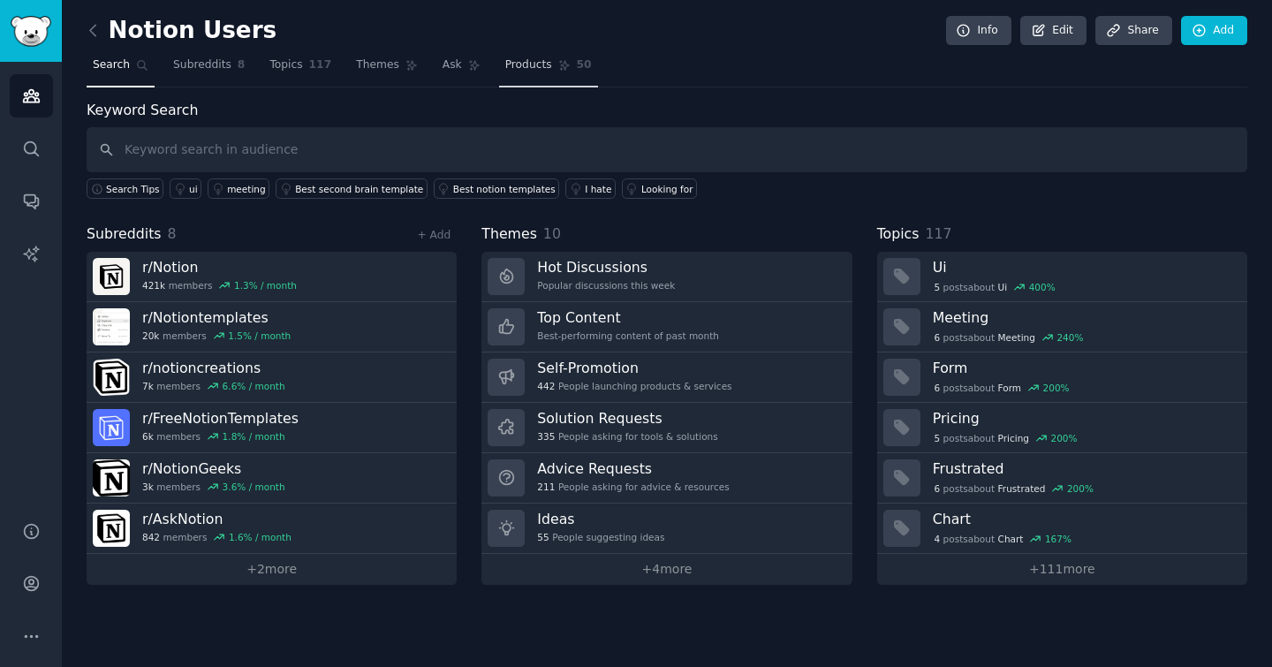
click at [513, 82] on link "Products 50" at bounding box center [548, 69] width 99 height 36
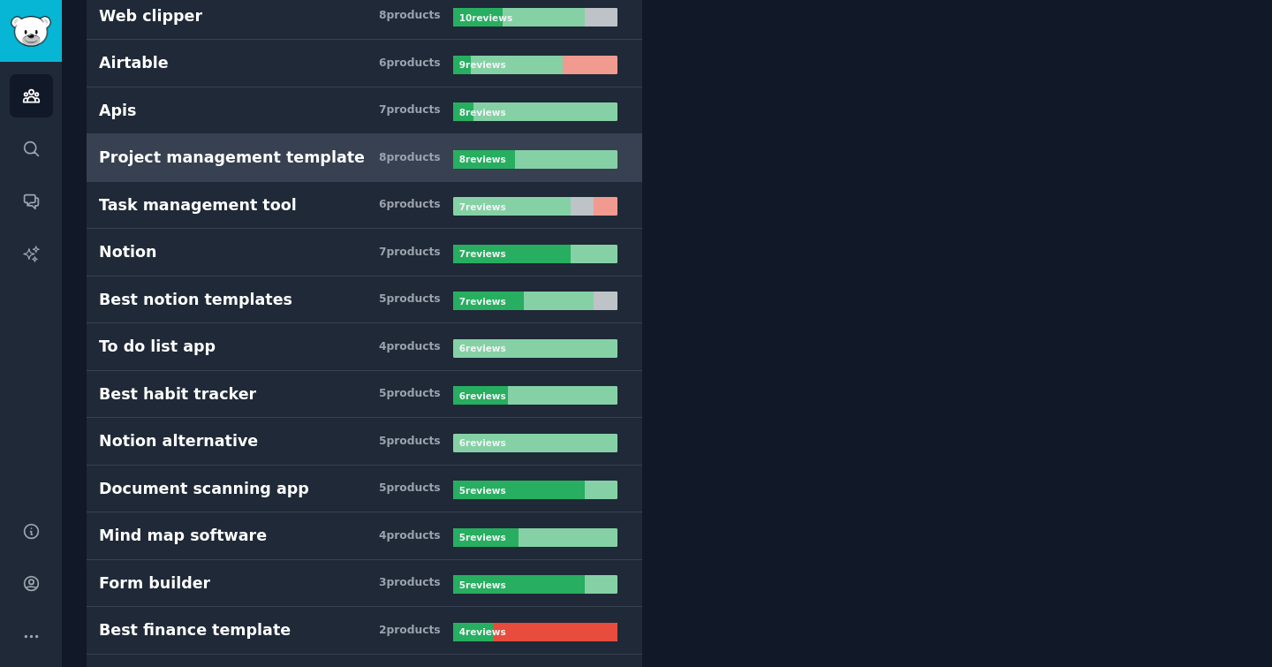
scroll to position [525, 0]
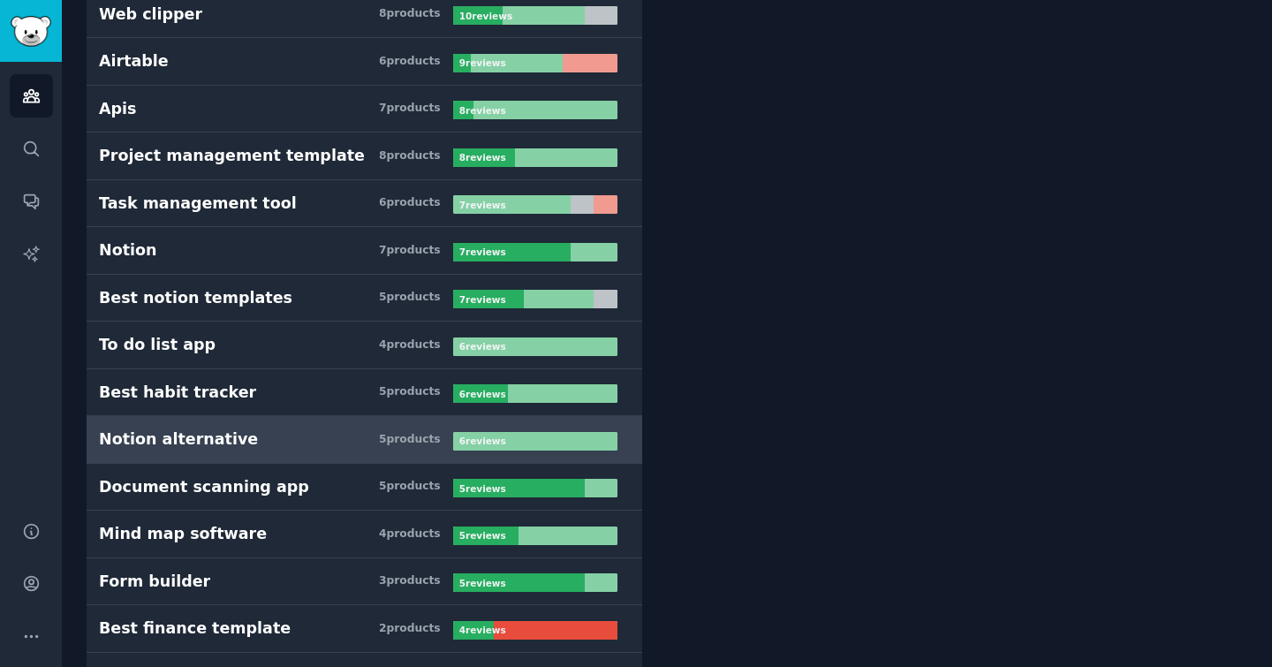
click at [320, 455] on link "Notion alternative 5 product s 6 review s" at bounding box center [365, 440] width 556 height 48
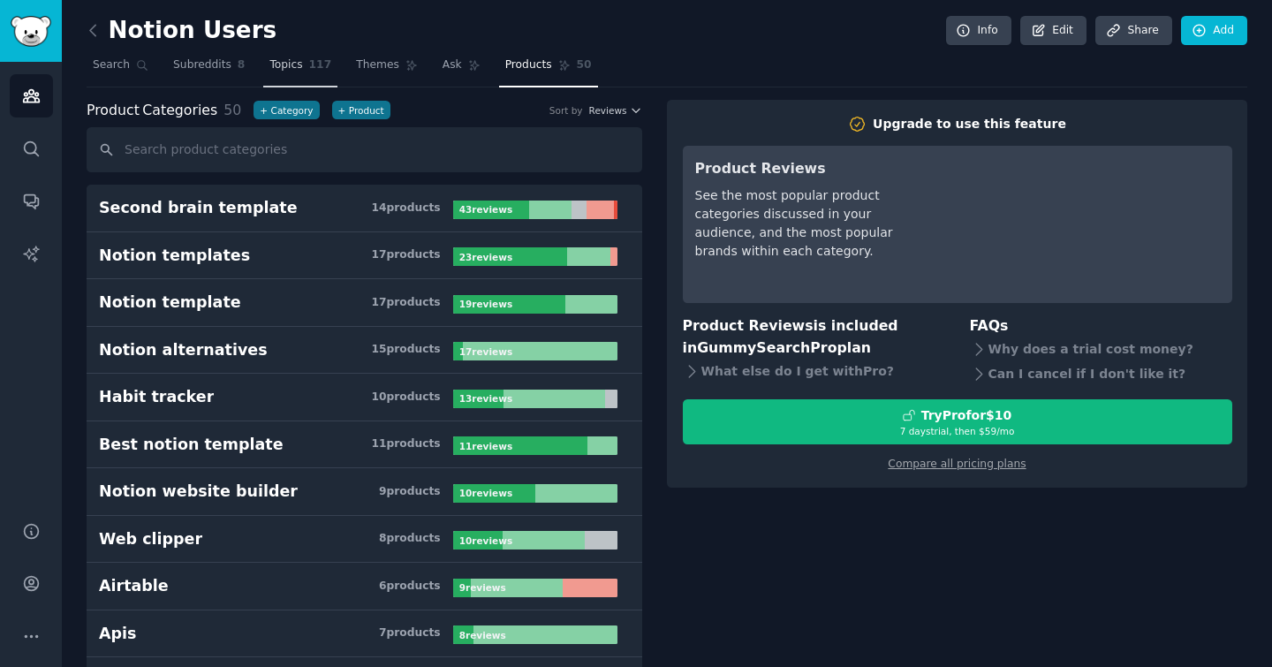
click at [299, 77] on link "Topics 117" at bounding box center [300, 69] width 74 height 36
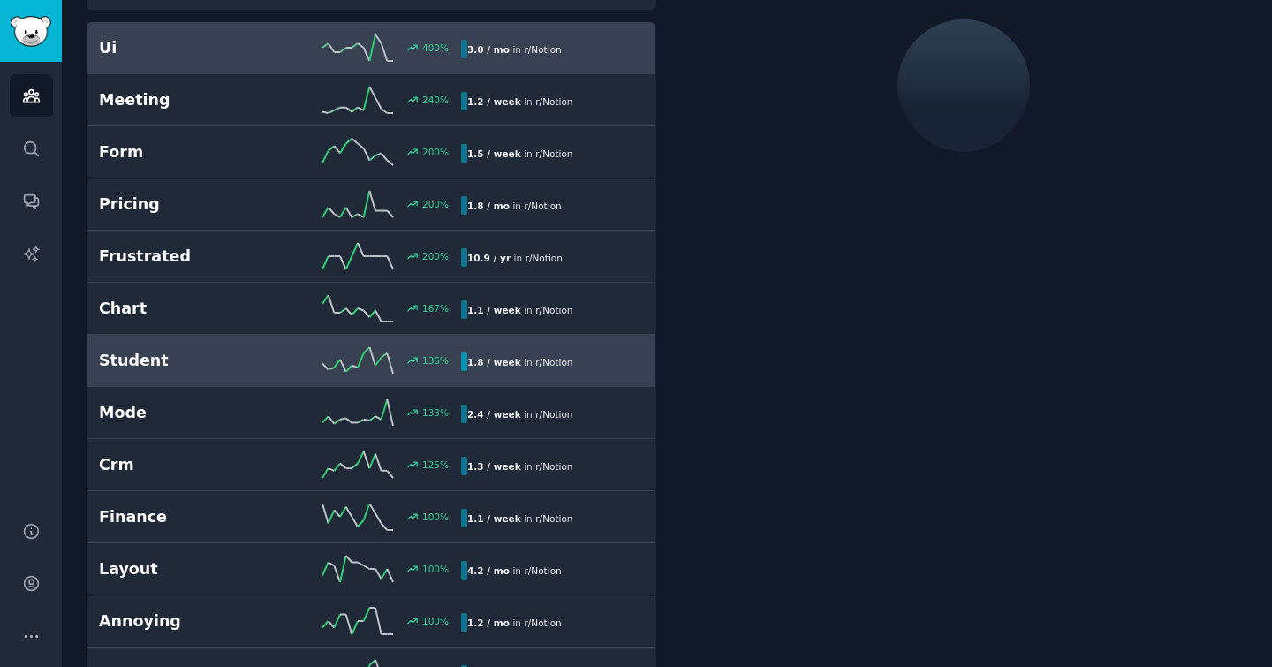
scroll to position [163, 0]
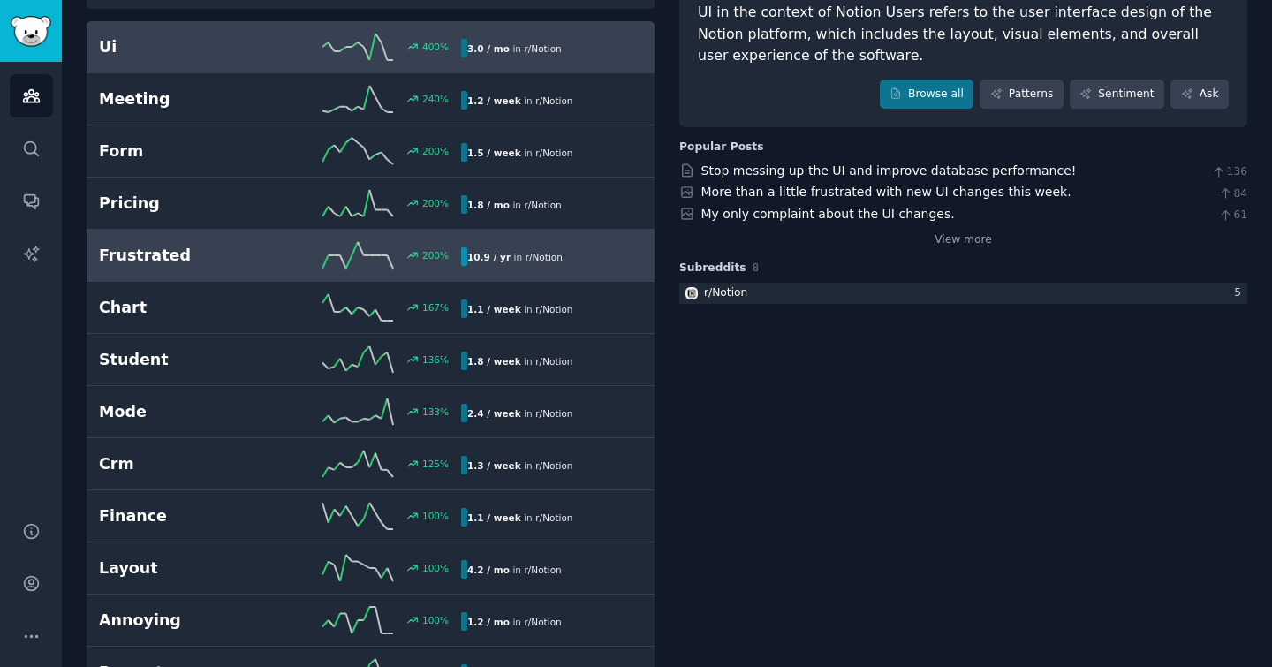
click at [268, 261] on h2 "Frustrated" at bounding box center [189, 256] width 181 height 22
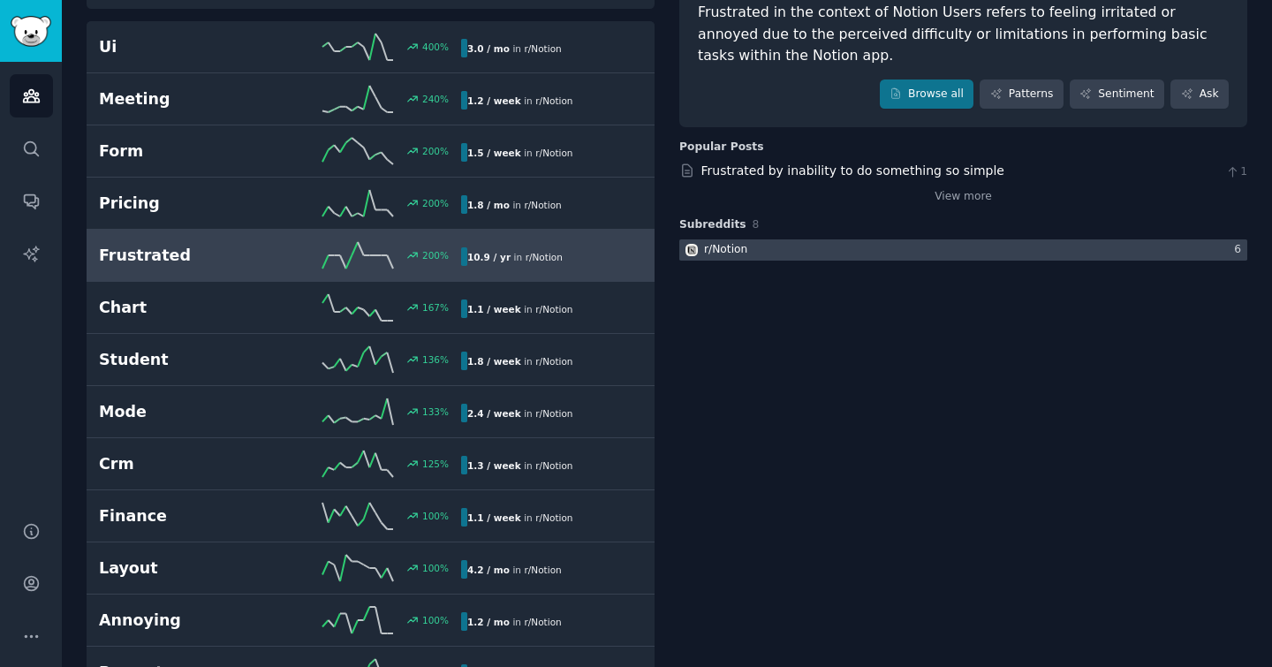
click at [830, 246] on div at bounding box center [963, 250] width 568 height 22
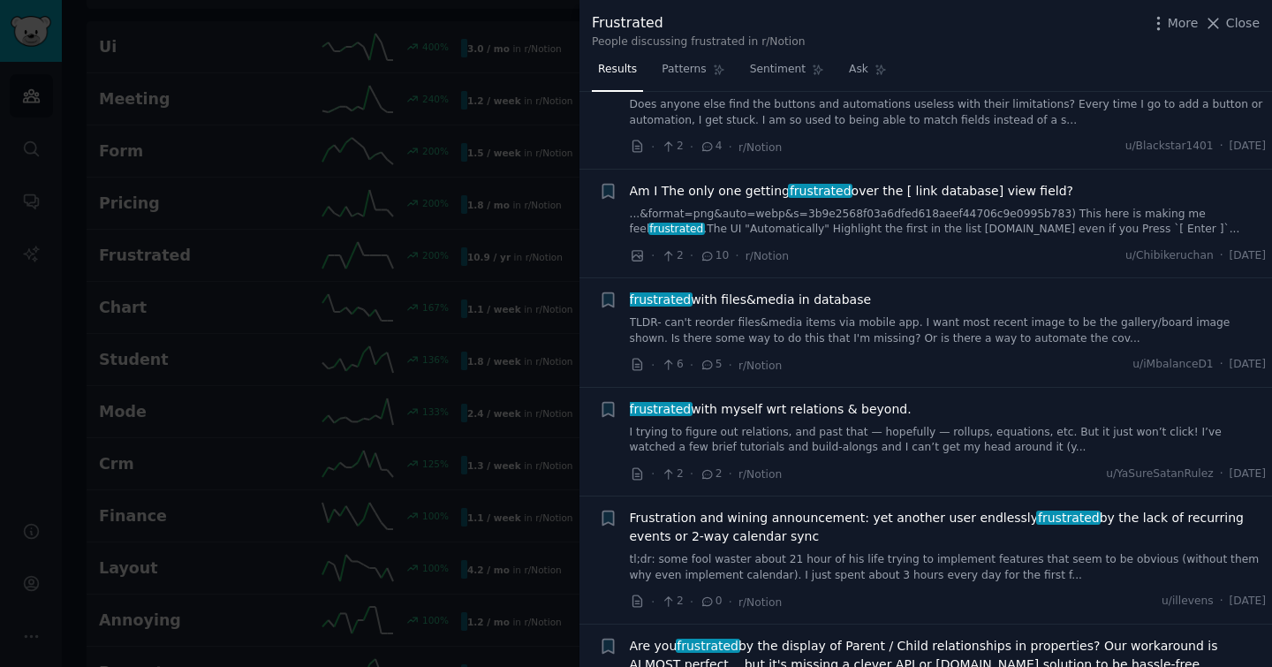
scroll to position [2237, 0]
